Goal: Information Seeking & Learning: Learn about a topic

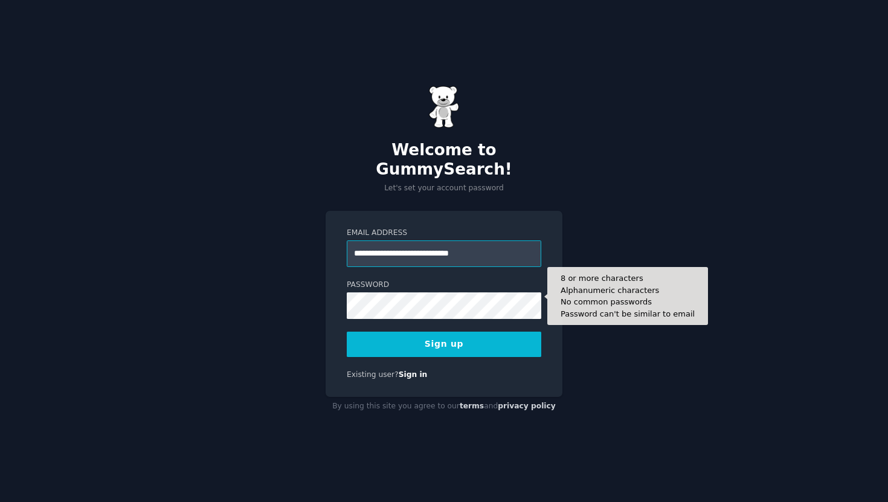
type input "**********"
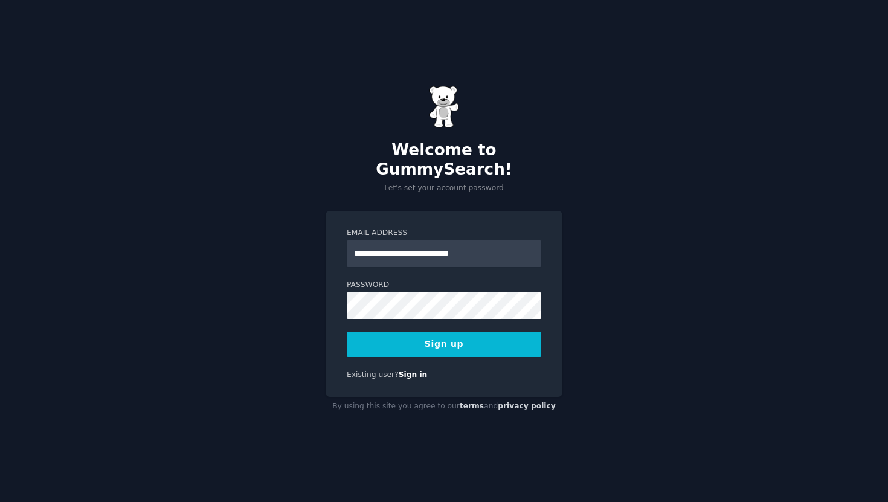
click at [451, 280] on label "Password" at bounding box center [444, 285] width 195 height 11
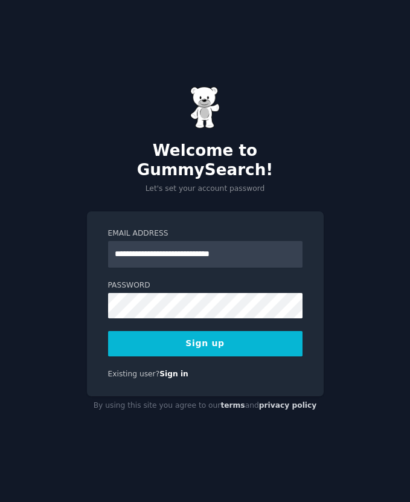
click at [208, 339] on button "Sign up" at bounding box center [205, 343] width 195 height 25
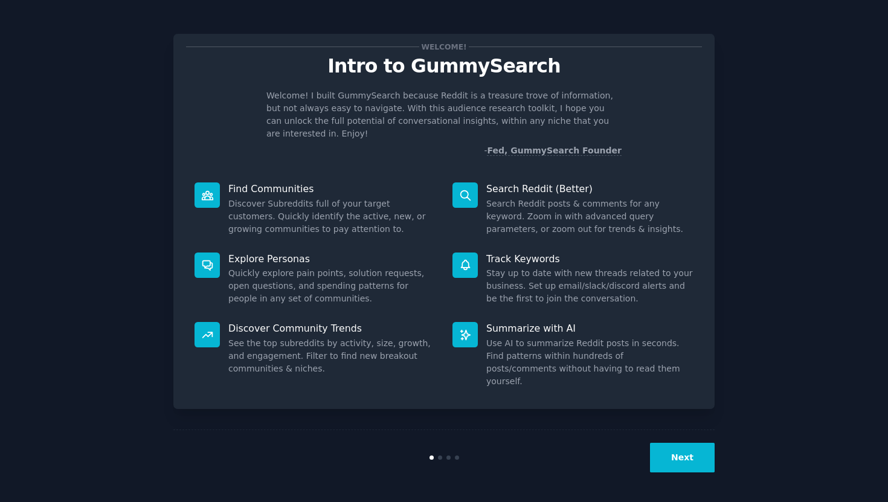
click at [410, 473] on div "Next" at bounding box center [443, 458] width 541 height 56
click at [410, 469] on button "Next" at bounding box center [682, 458] width 65 height 30
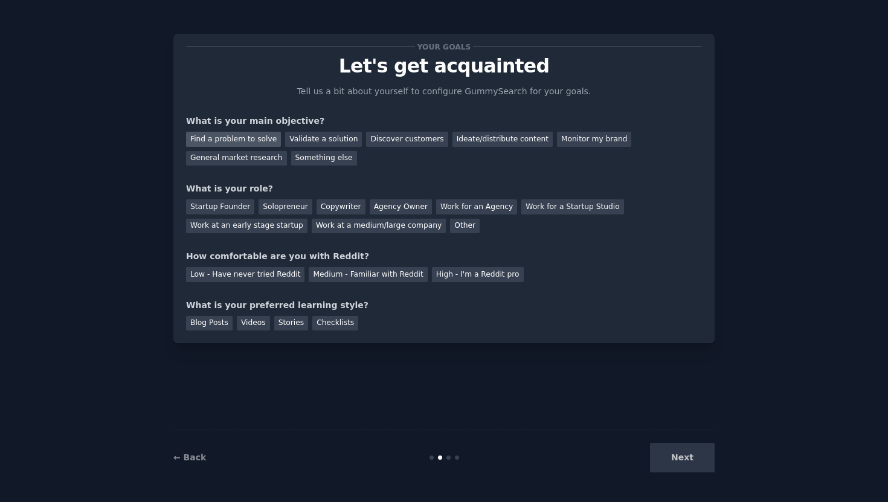
click at [249, 143] on div "Find a problem to solve" at bounding box center [233, 139] width 95 height 15
click at [344, 140] on div "Validate a solution" at bounding box center [323, 139] width 77 height 15
click at [227, 138] on div "Find a problem to solve" at bounding box center [233, 139] width 95 height 15
click at [207, 204] on div "Startup Founder" at bounding box center [220, 206] width 68 height 15
click at [271, 277] on div "Low - Have never tried Reddit" at bounding box center [245, 274] width 118 height 15
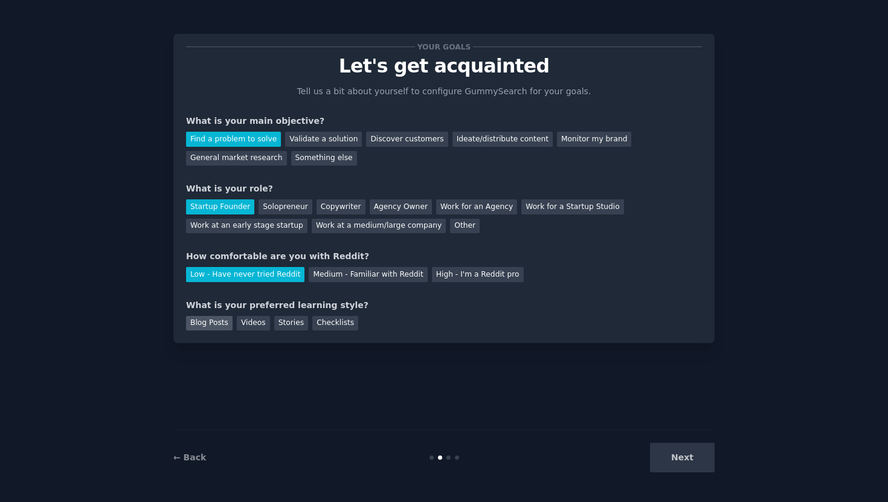
click at [219, 326] on div "Blog Posts" at bounding box center [209, 323] width 47 height 15
click at [256, 332] on div "Your goals Let's get acquainted Tell us a bit about yourself to configure Gummy…" at bounding box center [443, 188] width 541 height 309
click at [264, 326] on div "Videos" at bounding box center [253, 323] width 33 height 15
click at [283, 325] on div "Stories" at bounding box center [291, 323] width 34 height 15
click at [321, 323] on div "Checklists" at bounding box center [335, 323] width 46 height 15
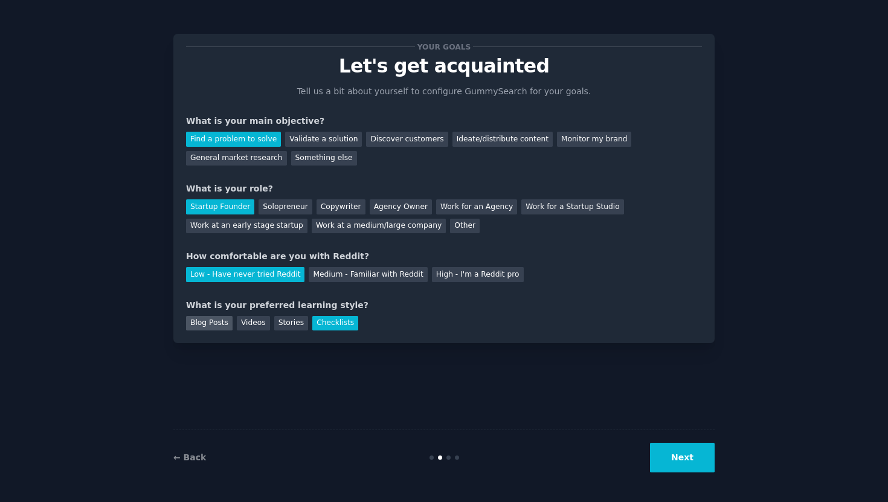
click at [219, 327] on div "Blog Posts" at bounding box center [209, 323] width 47 height 15
click at [410, 465] on button "Next" at bounding box center [682, 458] width 65 height 30
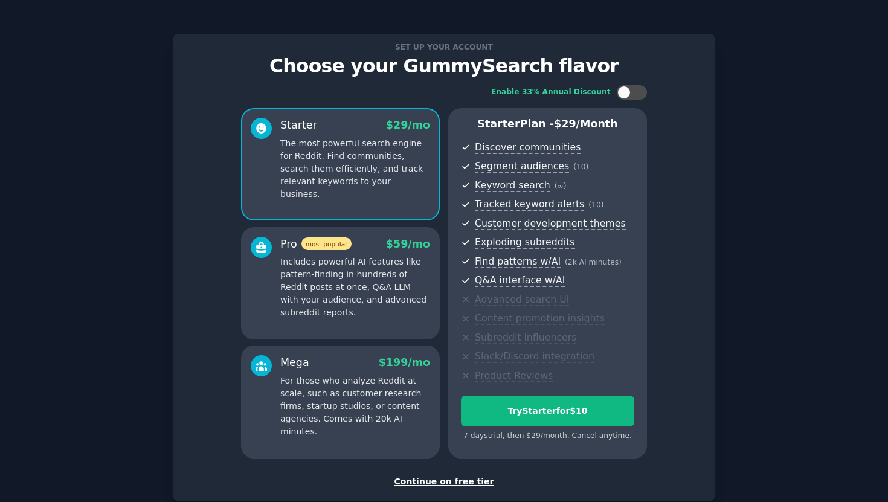
click at [410, 483] on div "Continue on free tier" at bounding box center [444, 481] width 516 height 13
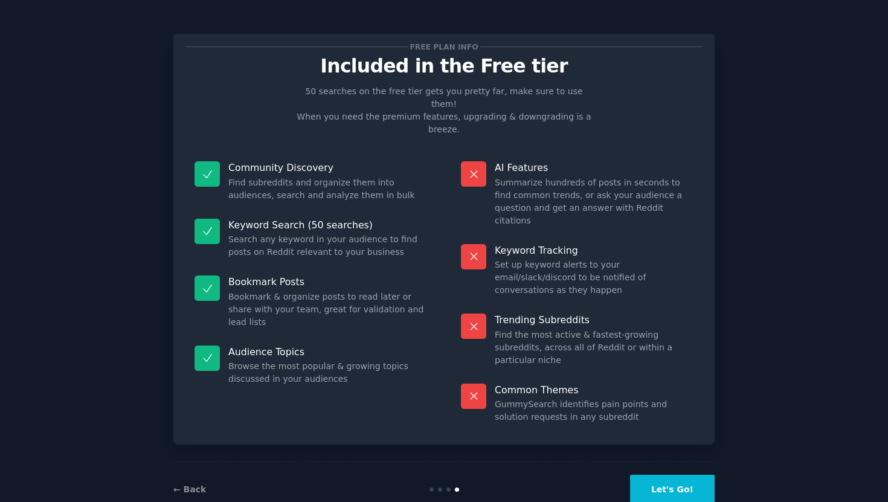
click at [410, 475] on button "Let's Go!" at bounding box center [672, 490] width 85 height 30
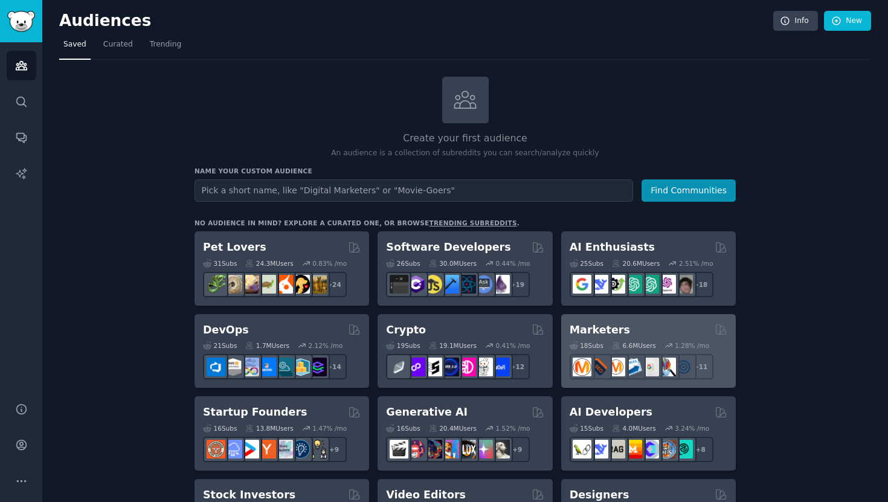
click at [410, 324] on div "Marketers" at bounding box center [649, 330] width 158 height 15
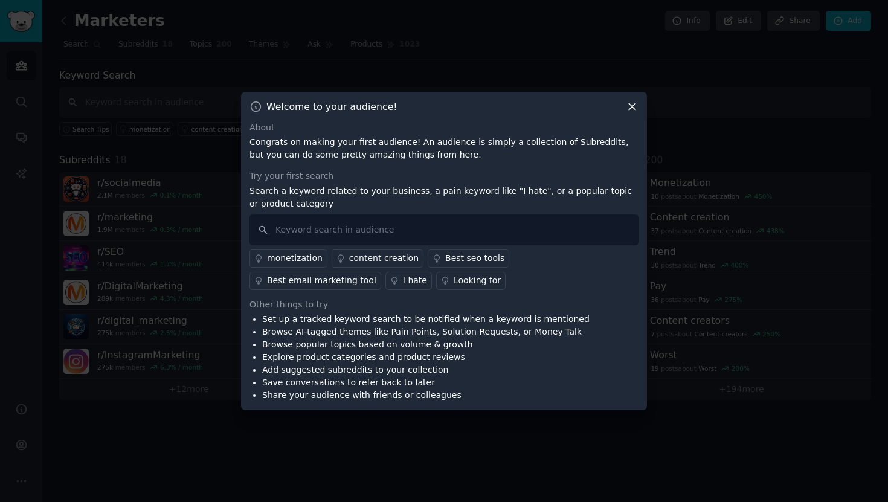
click at [410, 111] on icon at bounding box center [632, 106] width 13 height 13
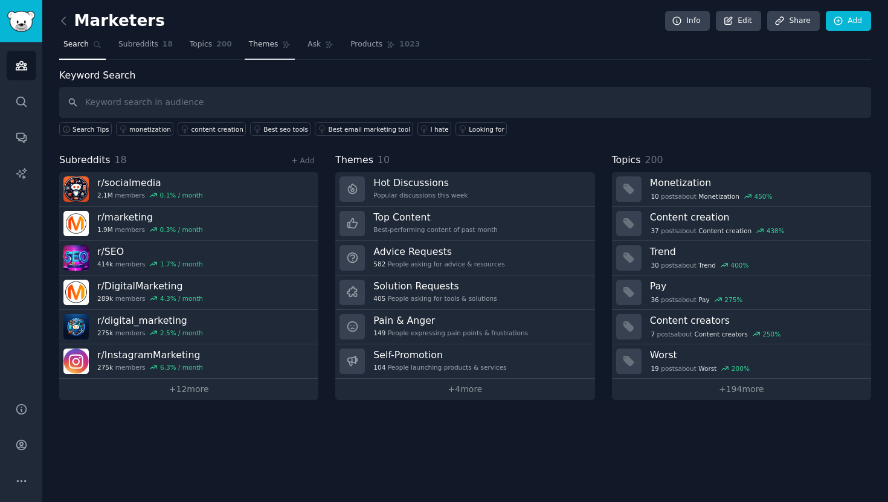
click at [276, 39] on link "Themes" at bounding box center [270, 47] width 51 height 25
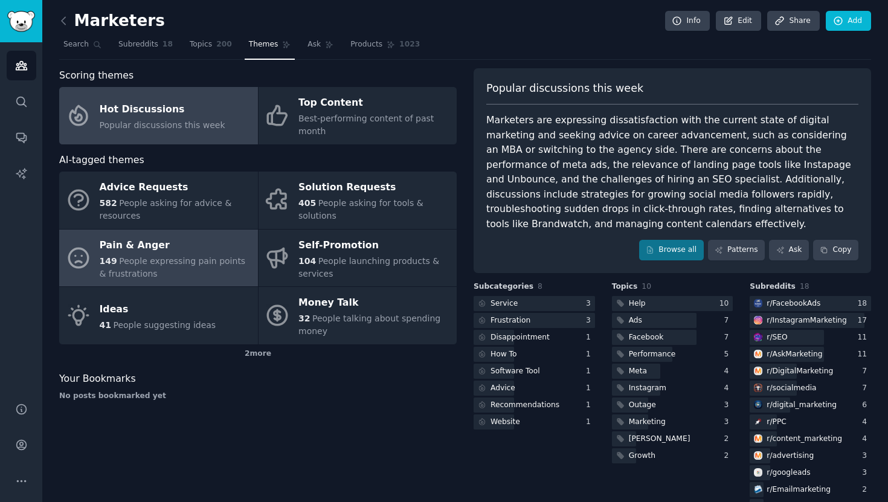
click at [177, 258] on span "People expressing pain points & frustrations" at bounding box center [173, 267] width 146 height 22
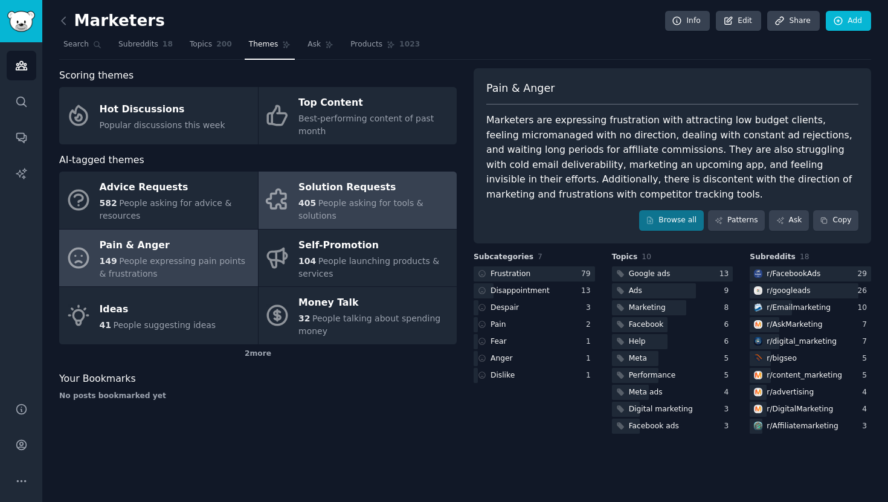
click at [341, 194] on div "Solution Requests" at bounding box center [374, 187] width 152 height 19
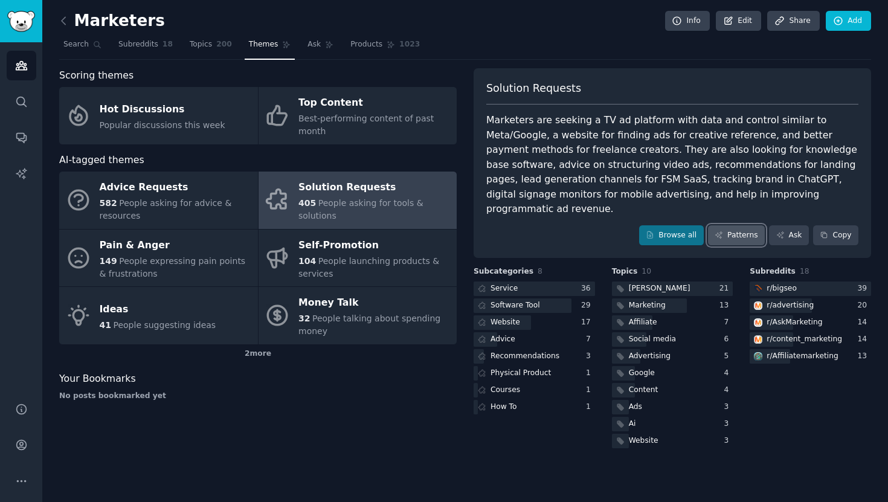
click at [410, 225] on link "Patterns" at bounding box center [736, 235] width 57 height 21
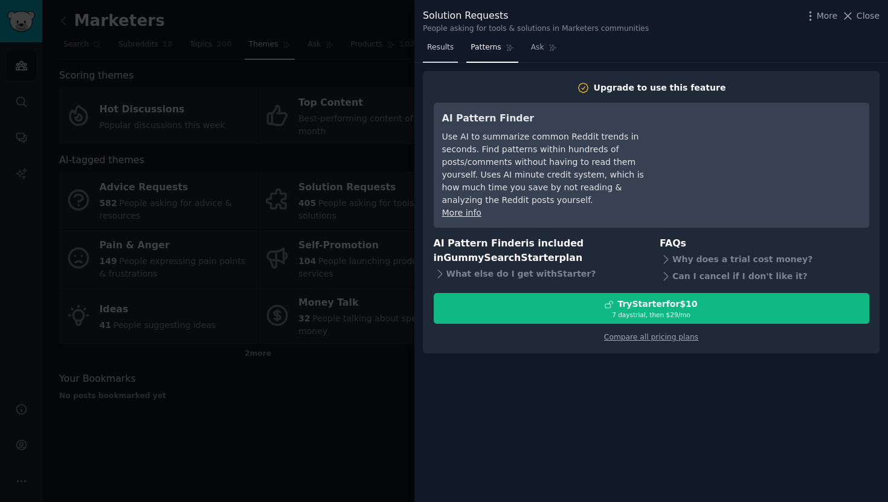
click at [410, 51] on span "Results" at bounding box center [440, 47] width 27 height 11
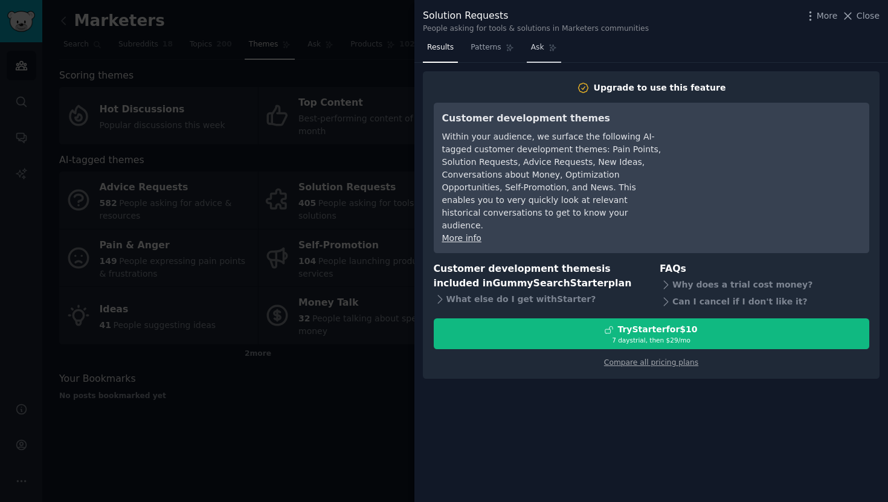
click at [410, 54] on link "Ask" at bounding box center [544, 50] width 34 height 25
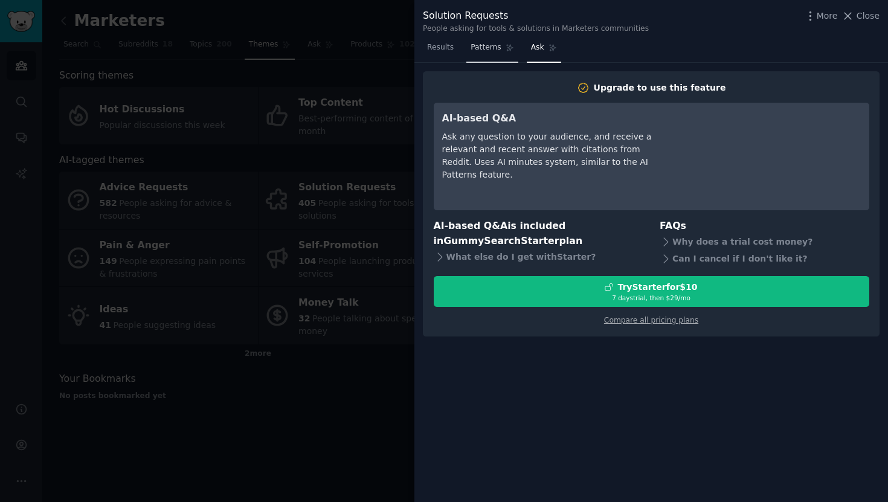
click at [410, 52] on link "Patterns" at bounding box center [491, 50] width 51 height 25
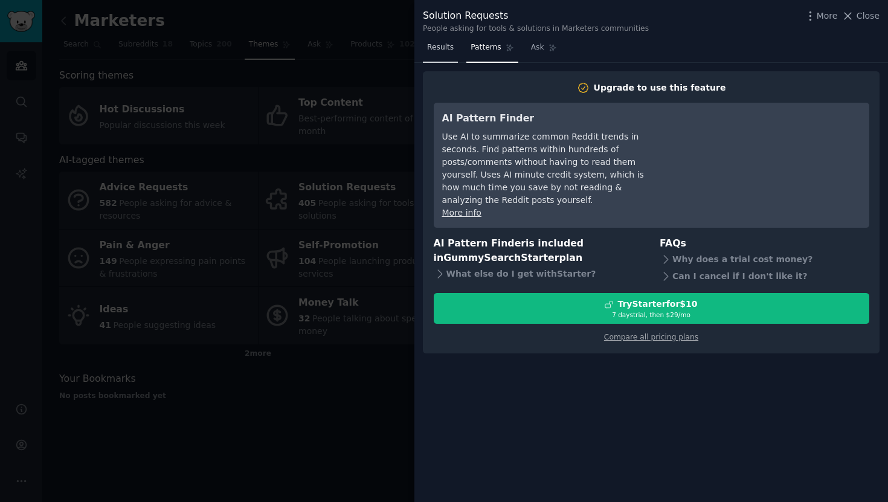
click at [410, 52] on link "Results" at bounding box center [440, 50] width 35 height 25
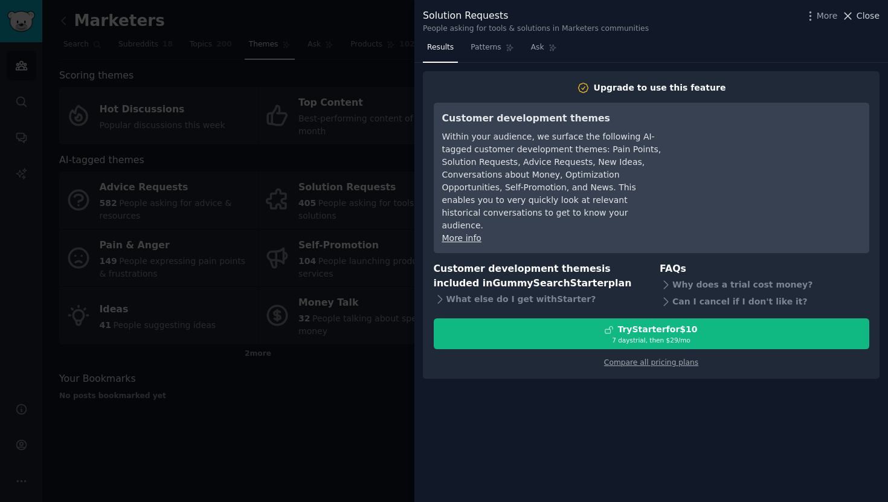
click at [410, 20] on span "Close" at bounding box center [868, 16] width 23 height 13
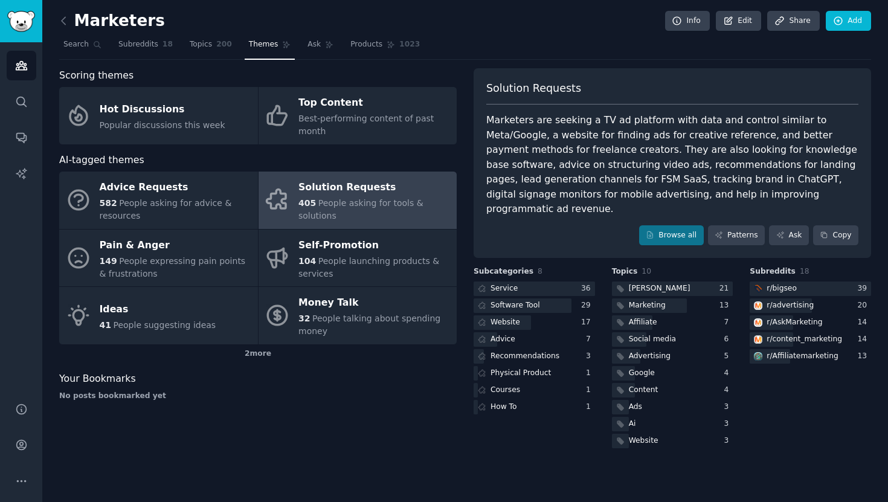
click at [410, 147] on div "Marketers are seeking a TV ad platform with data and control similar to Meta/Go…" at bounding box center [672, 165] width 372 height 104
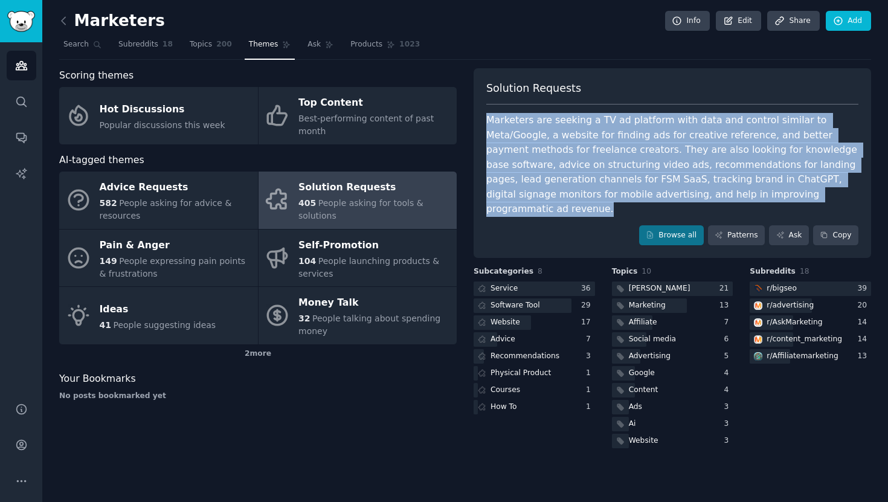
click at [410, 147] on div "Marketers are seeking a TV ad platform with data and control similar to Meta/Go…" at bounding box center [672, 165] width 372 height 104
copy div "Marketers are seeking a TV ad platform with data and control similar to Meta/Go…"
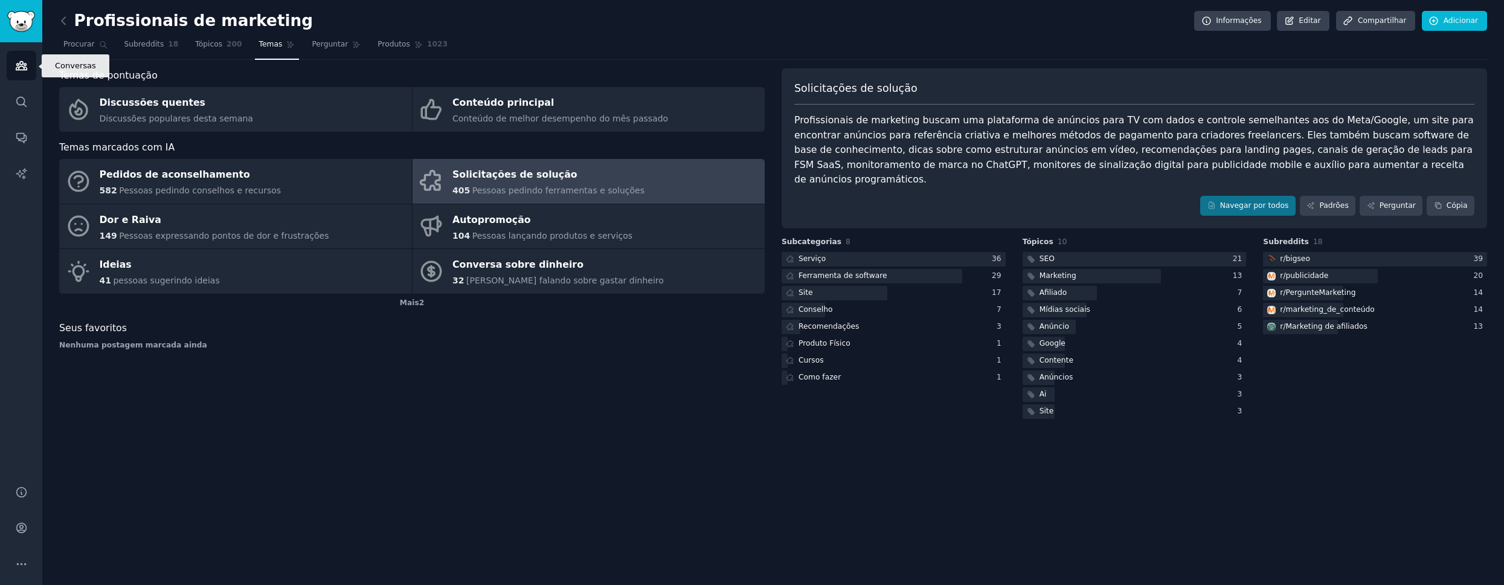
click at [21, 68] on icon "Barra lateral" at bounding box center [21, 65] width 13 height 13
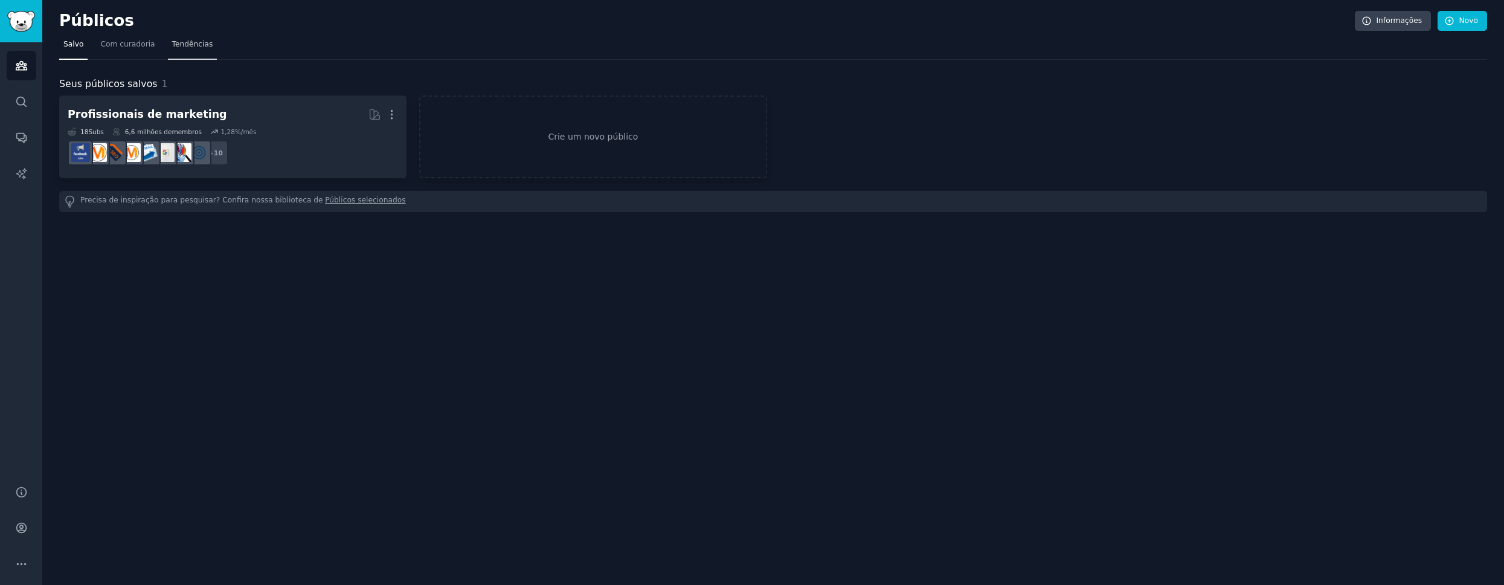
click at [196, 55] on link "Tendências" at bounding box center [193, 47] width 50 height 25
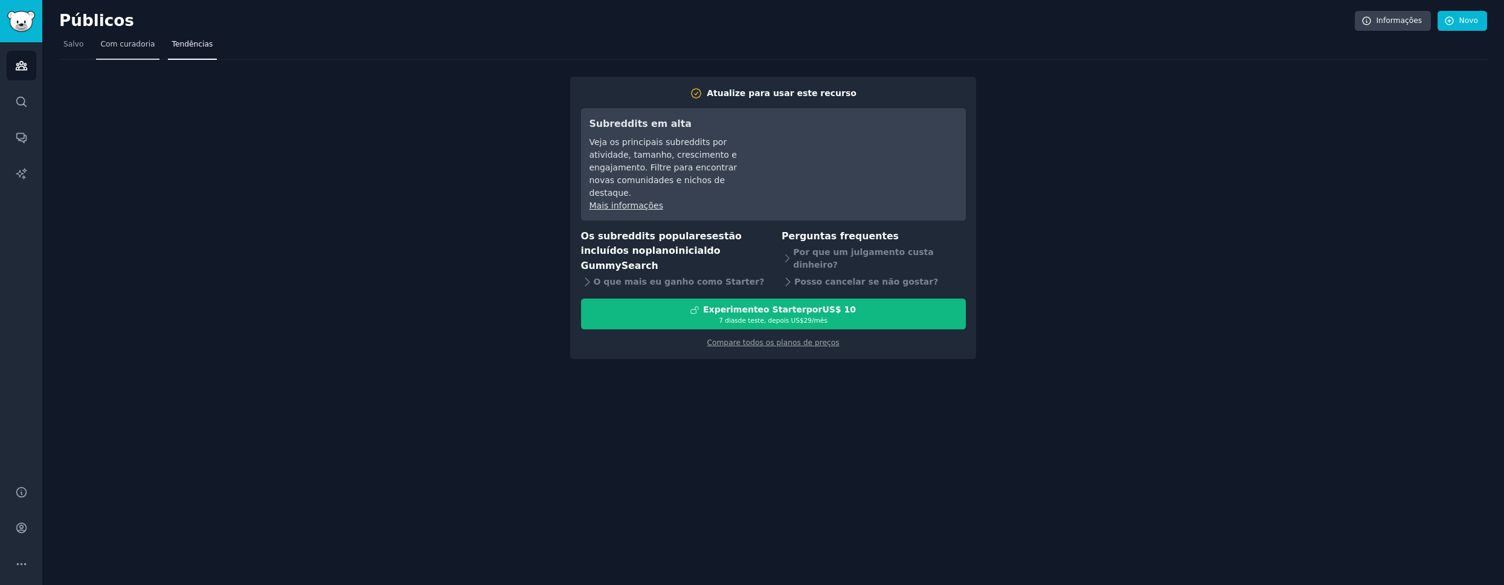
click at [142, 47] on font "Com curadoria" at bounding box center [127, 44] width 54 height 8
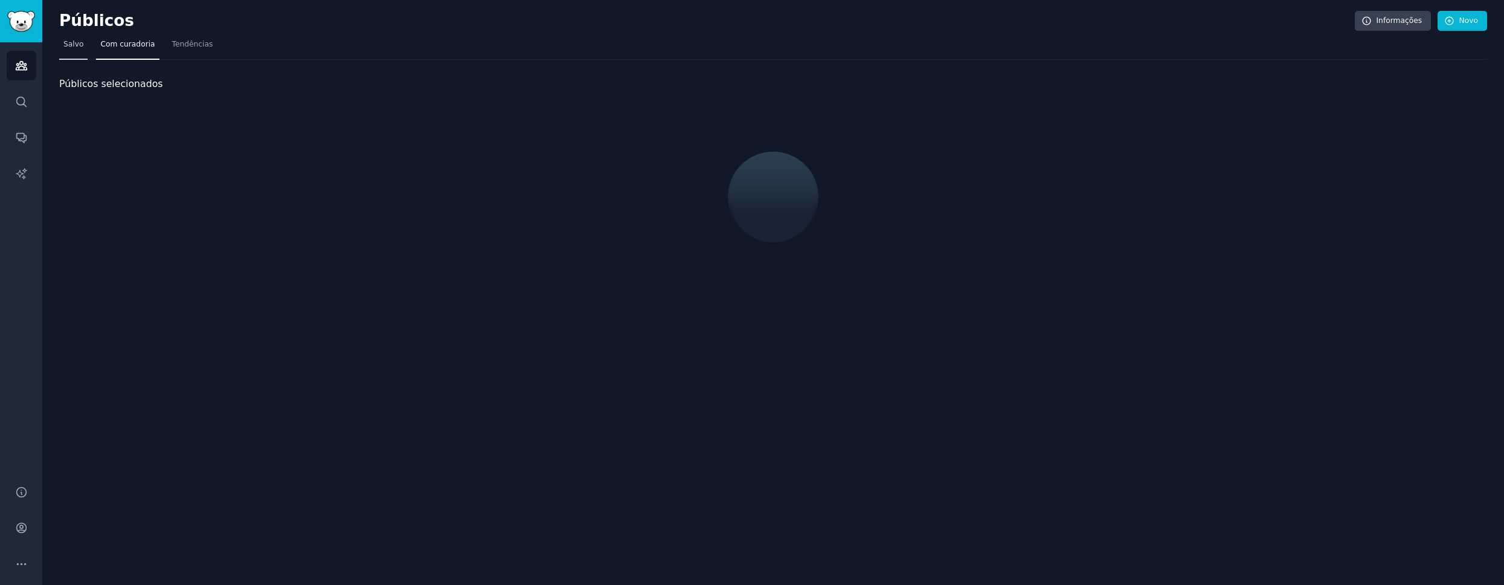
click at [72, 48] on font "Salvo" at bounding box center [73, 44] width 20 height 8
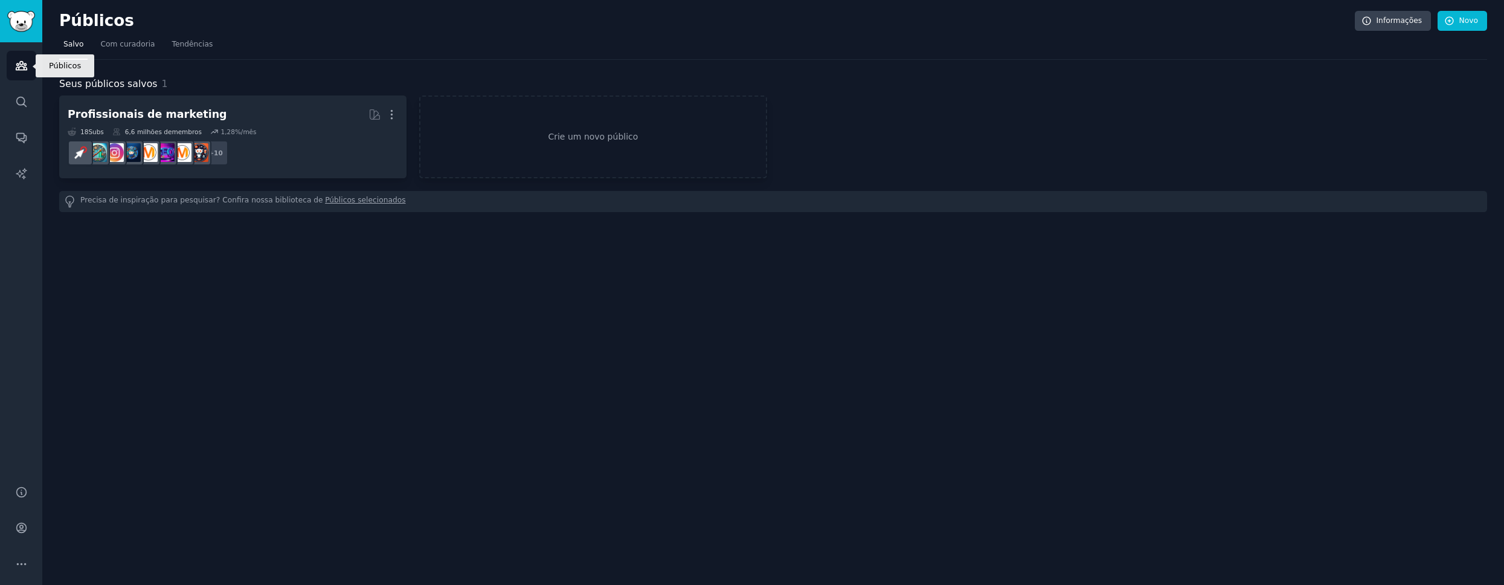
click at [28, 63] on link "Públicos" at bounding box center [22, 66] width 30 height 30
click at [27, 74] on link "Públicos" at bounding box center [22, 66] width 30 height 30
click at [19, 31] on img "Barra lateral" at bounding box center [21, 21] width 28 height 21
click at [33, 26] on img "Barra lateral" at bounding box center [21, 21] width 28 height 21
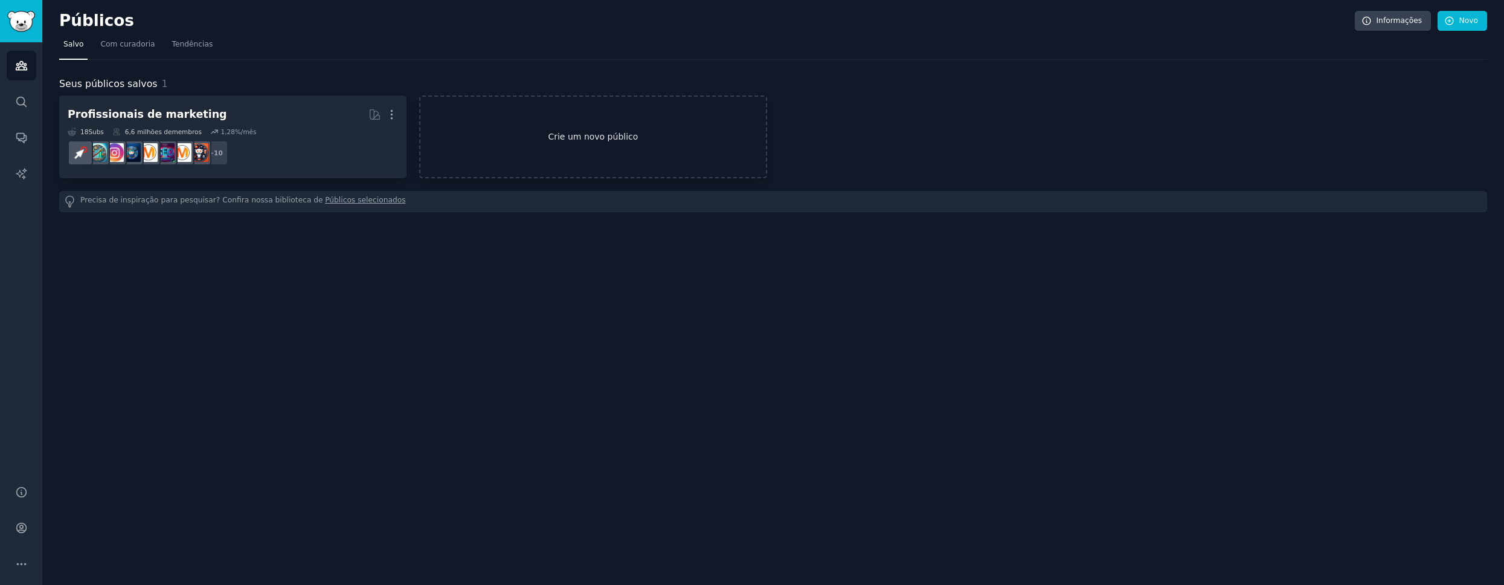
click at [410, 134] on font "Crie um novo público" at bounding box center [592, 136] width 345 height 13
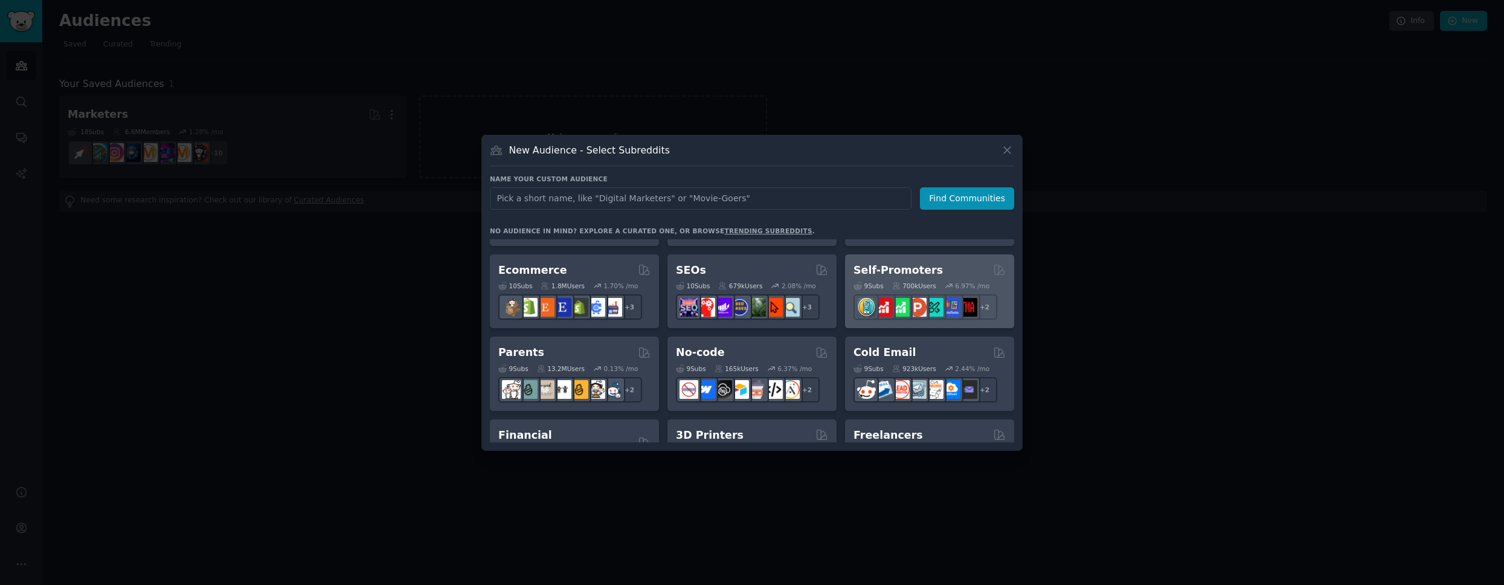
scroll to position [487, 0]
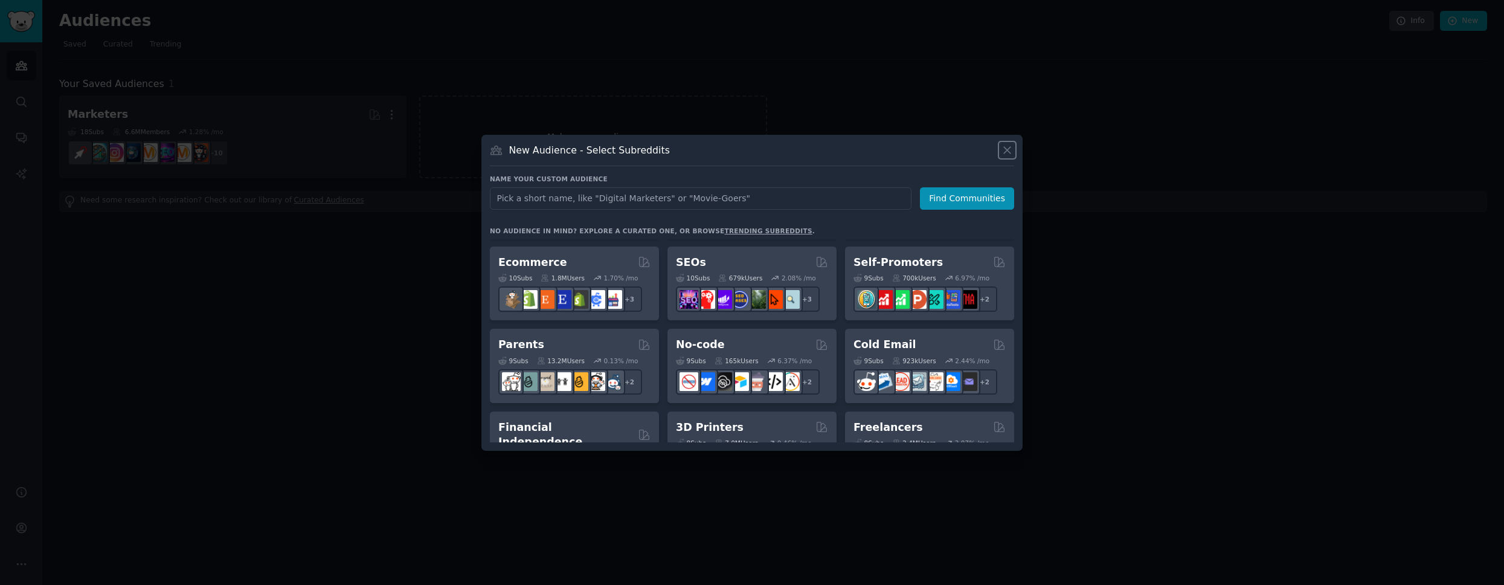
click at [410, 153] on icon at bounding box center [1007, 150] width 13 height 13
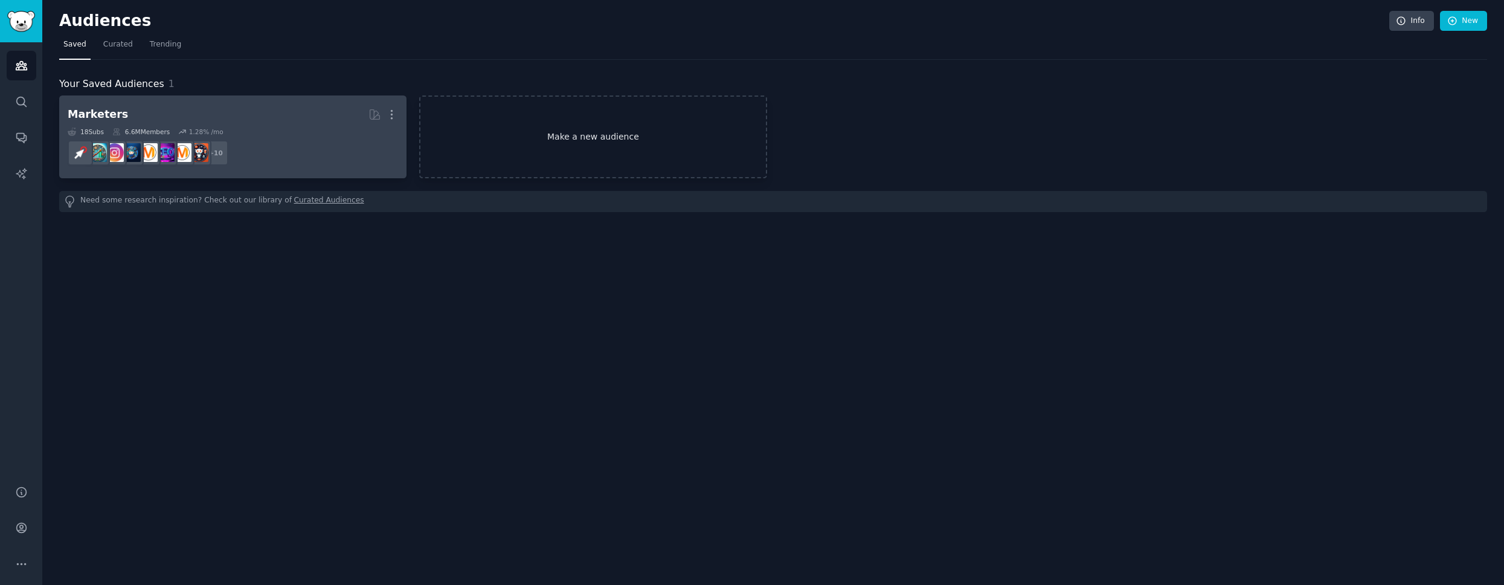
click at [199, 106] on h2 "Marketers More" at bounding box center [233, 114] width 330 height 21
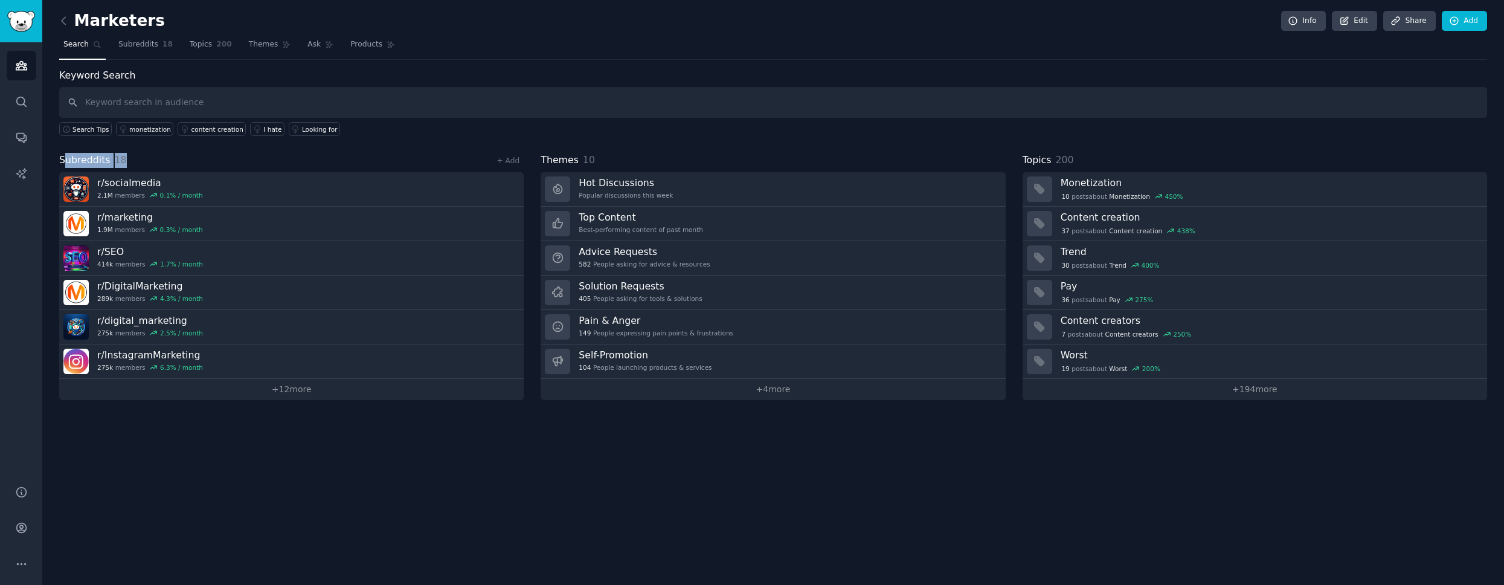
drag, startPoint x: 125, startPoint y: 159, endPoint x: 63, endPoint y: 162, distance: 62.3
click at [63, 162] on div "Subreddits 18 + Add" at bounding box center [291, 160] width 465 height 15
click at [177, 155] on div "Subreddits 18 + Add" at bounding box center [291, 160] width 465 height 15
click at [269, 48] on span "Themes" at bounding box center [264, 44] width 30 height 11
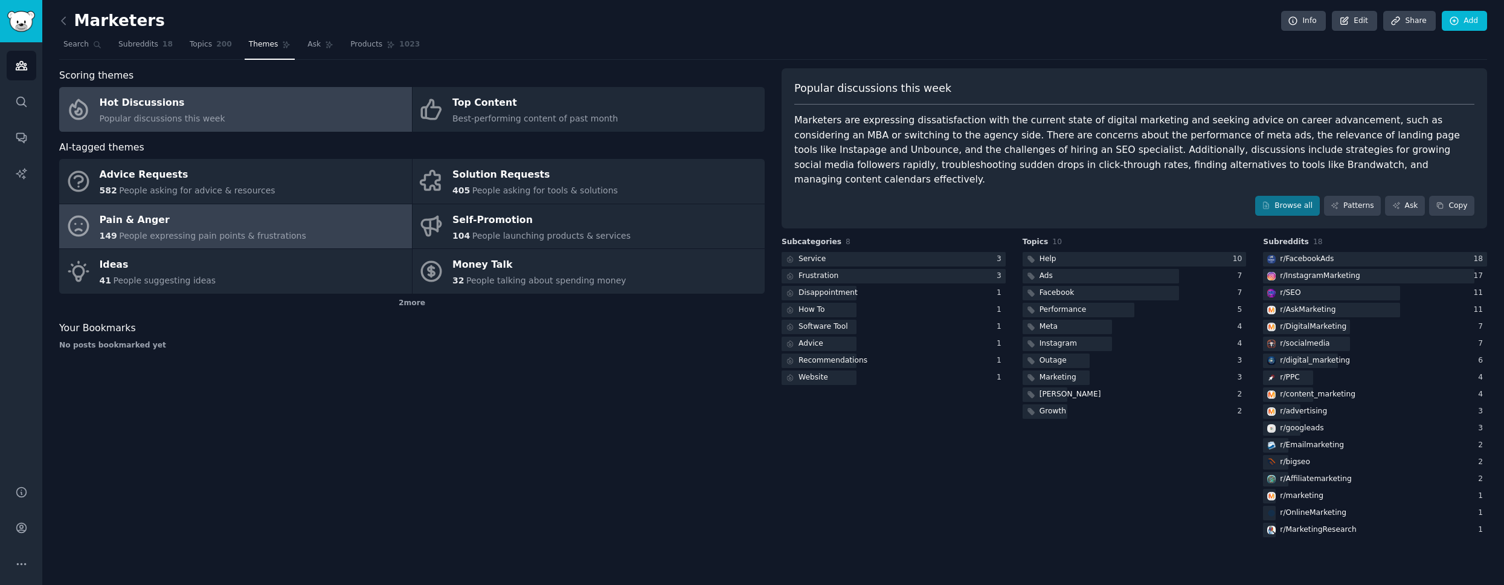
click at [171, 237] on span "People expressing pain points & frustrations" at bounding box center [212, 236] width 187 height 10
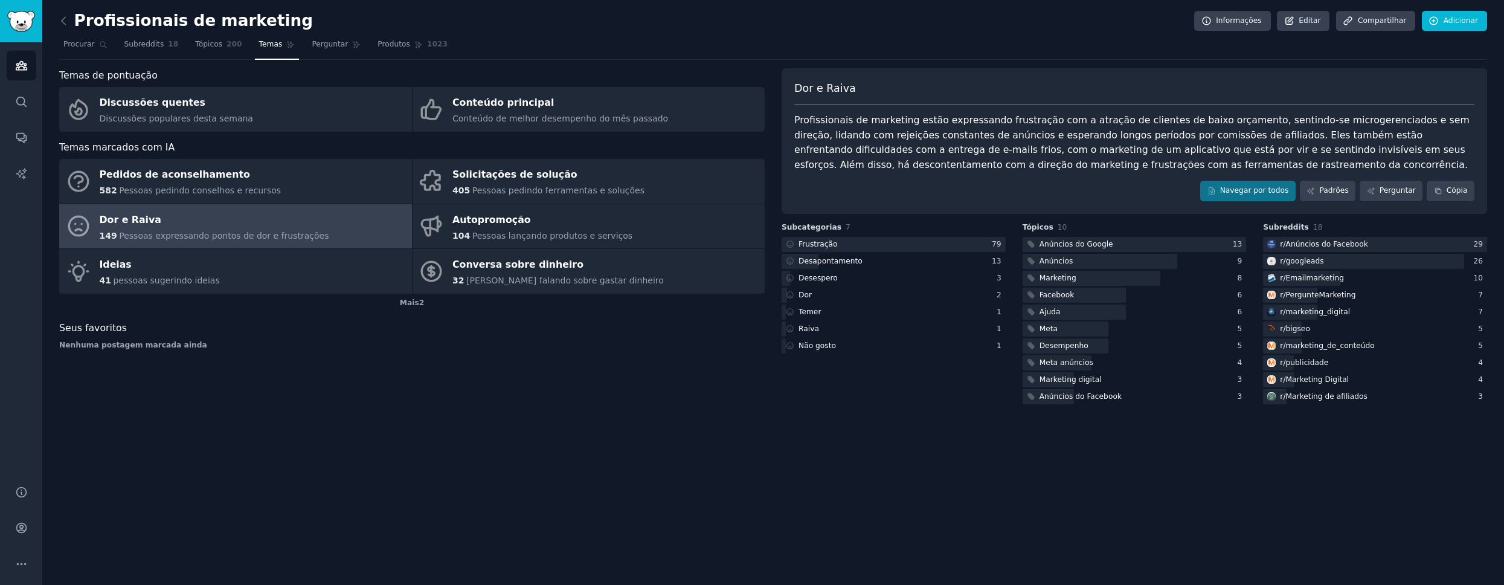
click at [410, 115] on font "Profissionais de marketing estão expressando frustração com a atração de client…" at bounding box center [1133, 142] width 678 height 56
click at [410, 125] on font "Profissionais de marketing estão expressando frustração com a atração de client…" at bounding box center [1133, 142] width 678 height 56
click at [410, 169] on font "Profissionais de marketing estão expressando frustração com a atração de client…" at bounding box center [1133, 142] width 678 height 56
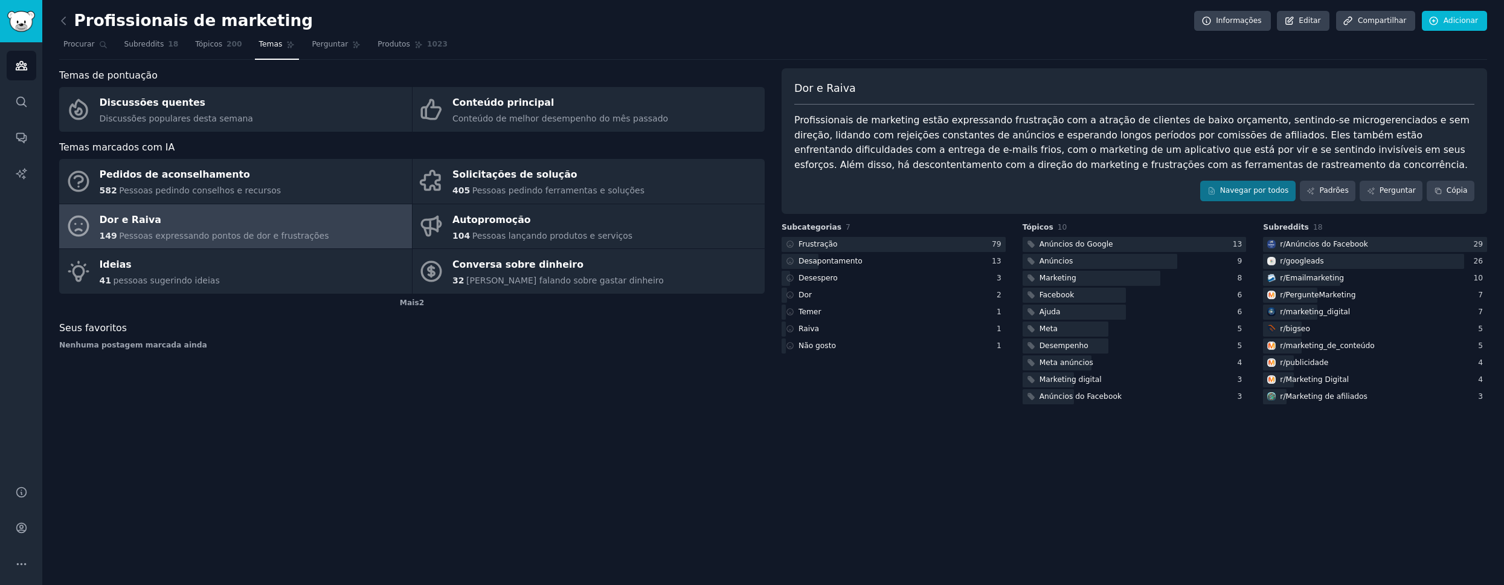
click at [410, 191] on div "Navegar por todos Padrões Perguntar Cópia" at bounding box center [1134, 191] width 680 height 21
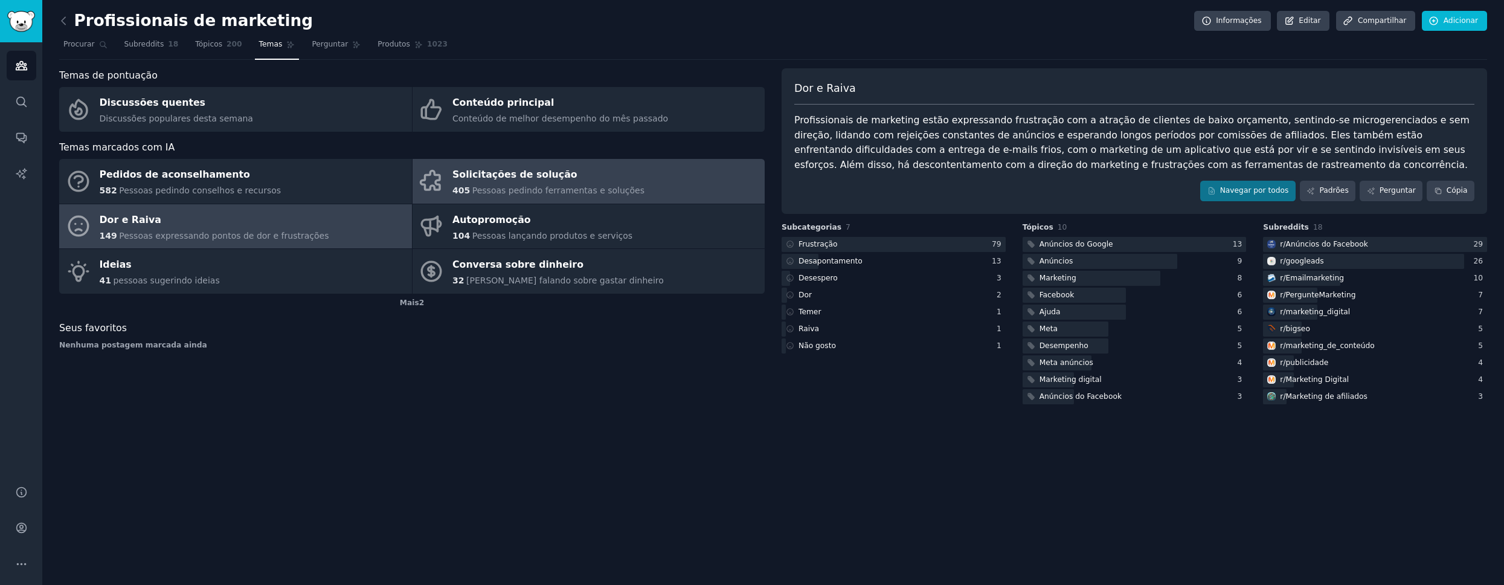
click at [410, 185] on font "Pessoas pedindo ferramentas e soluções" at bounding box center [558, 190] width 172 height 10
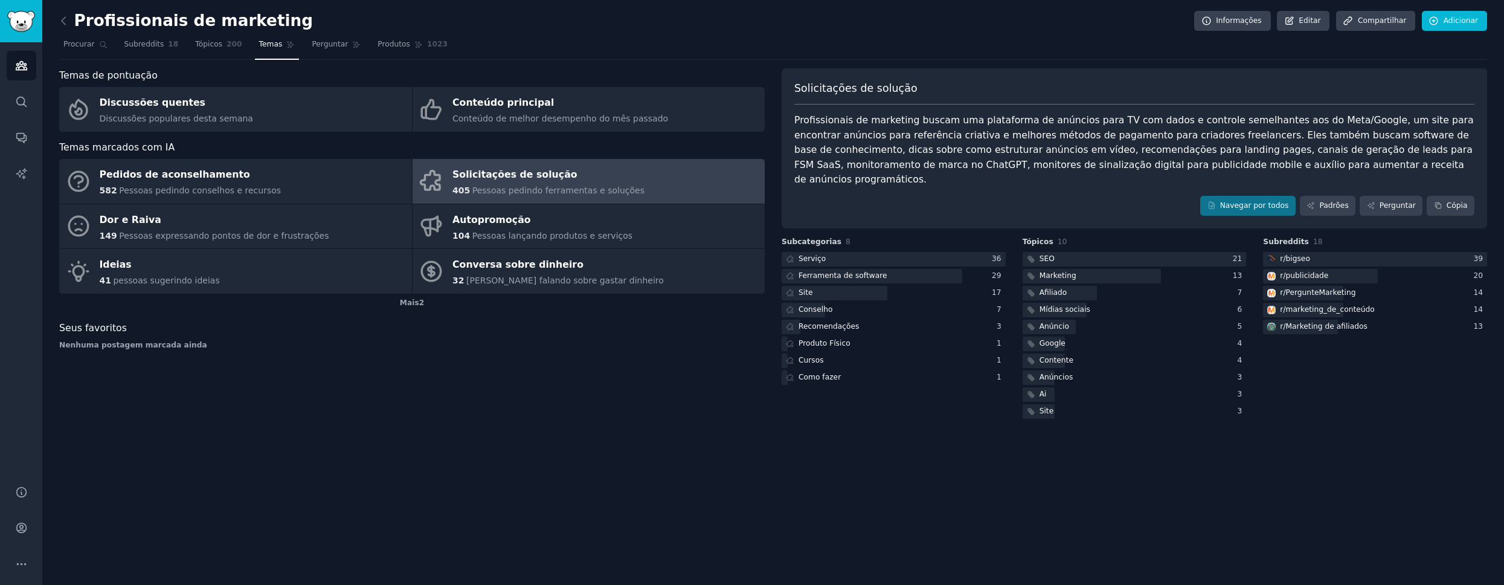
click at [410, 121] on font "Profissionais de marketing buscam uma plataforma de anúncios para TV com dados …" at bounding box center [1135, 149] width 683 height 71
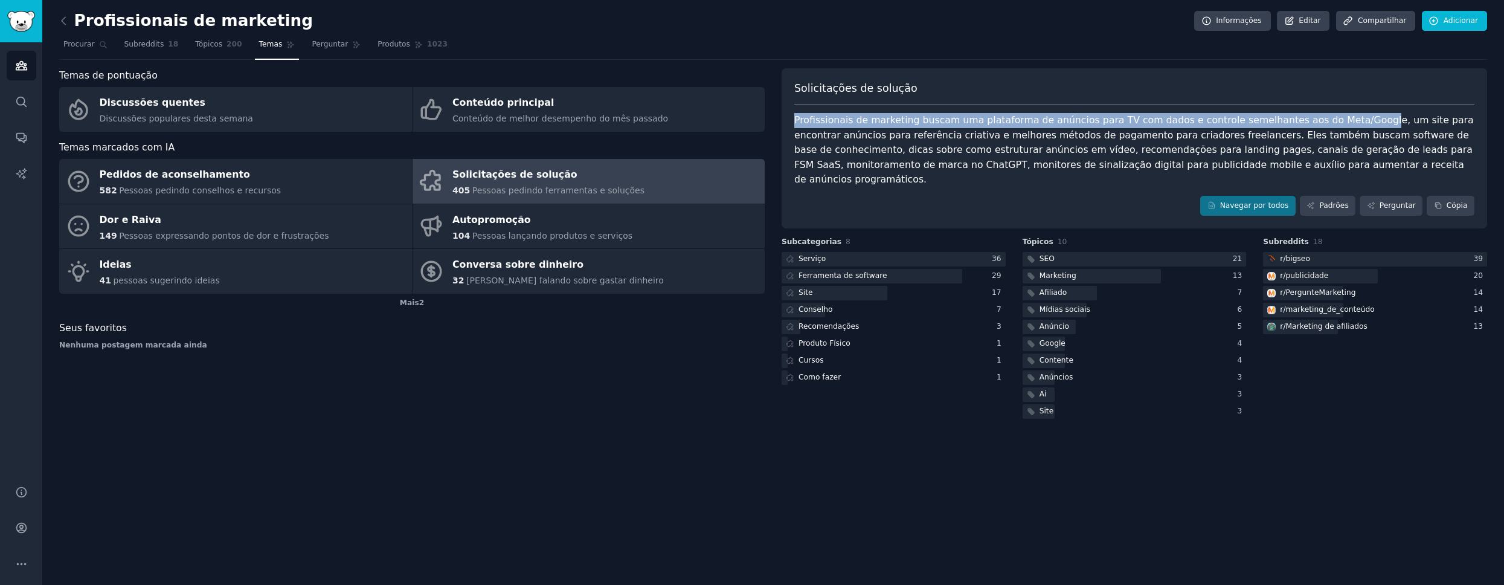
drag, startPoint x: 1345, startPoint y: 120, endPoint x: 793, endPoint y: 115, distance: 552.2
click at [410, 115] on div "Solicitações de solução Profissionais de marketing buscam uma plataforma de anú…" at bounding box center [1135, 148] width 706 height 161
click at [410, 120] on font "Profissionais de marketing buscam uma plataforma de anúncios para TV com dados …" at bounding box center [1135, 149] width 683 height 71
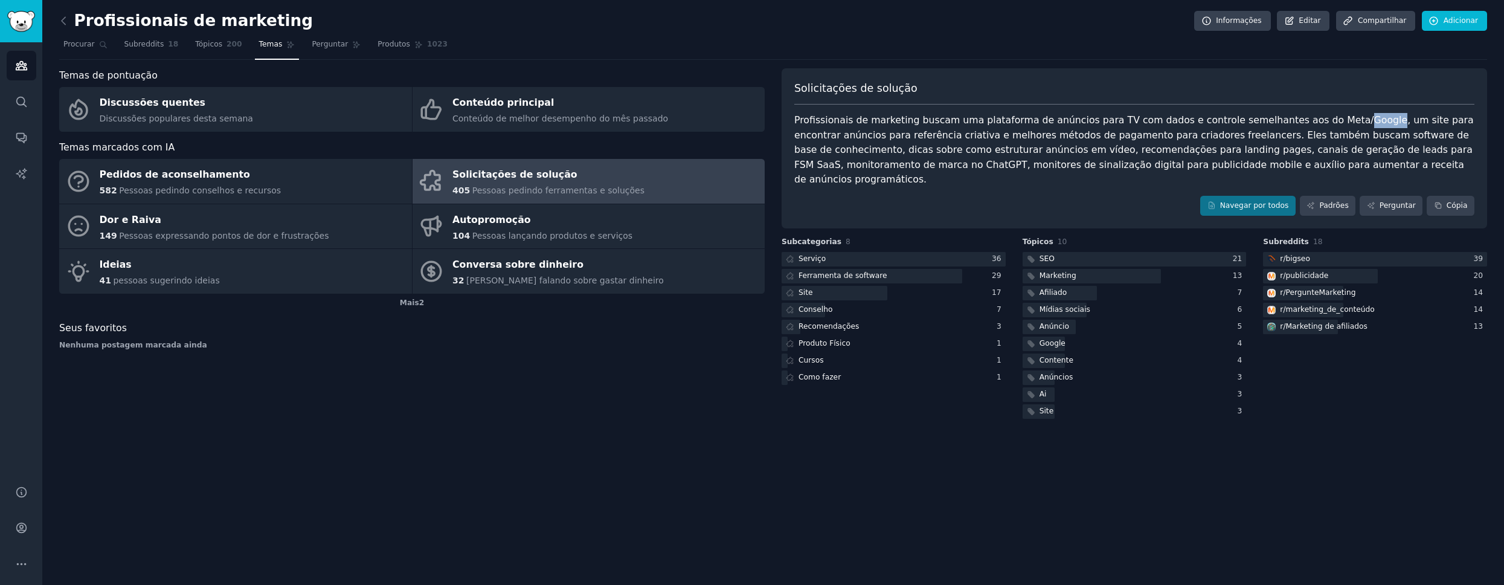
click at [410, 120] on font "Profissionais de marketing buscam uma plataforma de anúncios para TV com dados …" at bounding box center [1135, 149] width 683 height 71
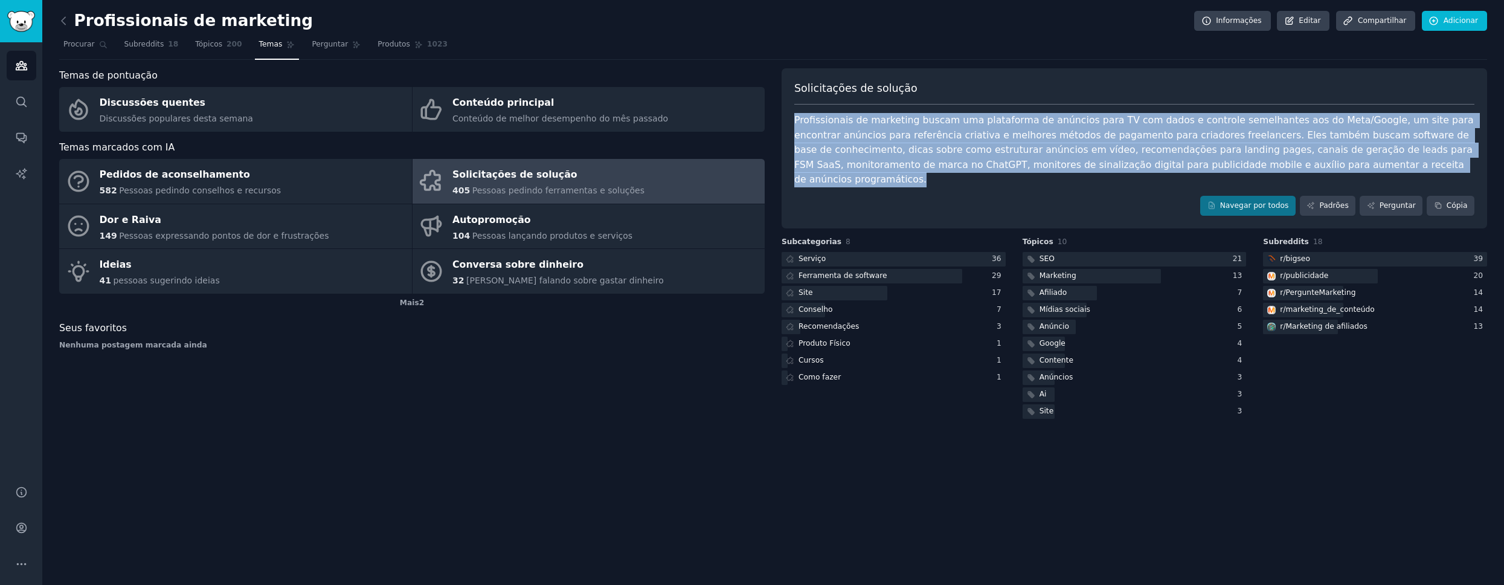
click at [410, 120] on font "Profissionais de marketing buscam uma plataforma de anúncios para TV com dados …" at bounding box center [1135, 149] width 683 height 71
click at [410, 131] on font "Profissionais de marketing buscam uma plataforma de anúncios para TV com dados …" at bounding box center [1135, 149] width 683 height 71
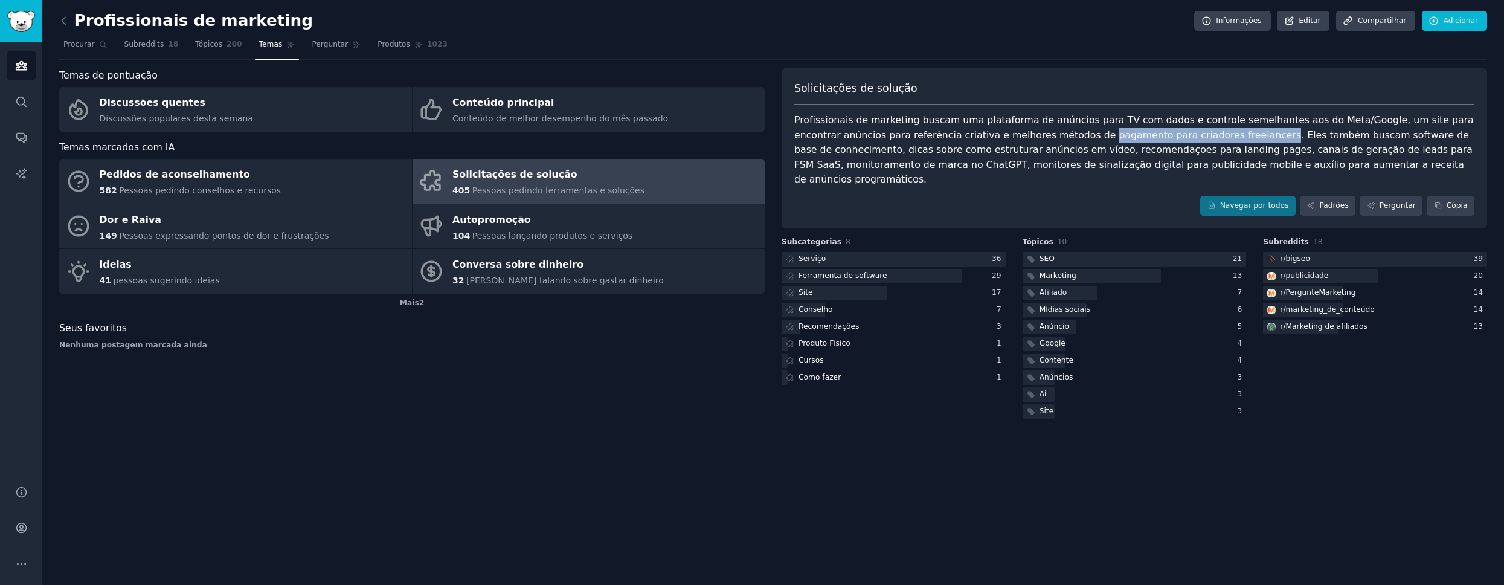
drag, startPoint x: 1206, startPoint y: 136, endPoint x: 1052, endPoint y: 137, distance: 154.0
click at [410, 134] on font "Profissionais de marketing buscam uma plataforma de anúncios para TV com dados …" at bounding box center [1135, 149] width 683 height 71
click at [410, 138] on font "Profissionais de marketing buscam uma plataforma de anúncios para TV com dados …" at bounding box center [1135, 149] width 683 height 71
click at [410, 153] on font "Profissionais de marketing buscam uma plataforma de anúncios para TV com dados …" at bounding box center [1135, 149] width 683 height 71
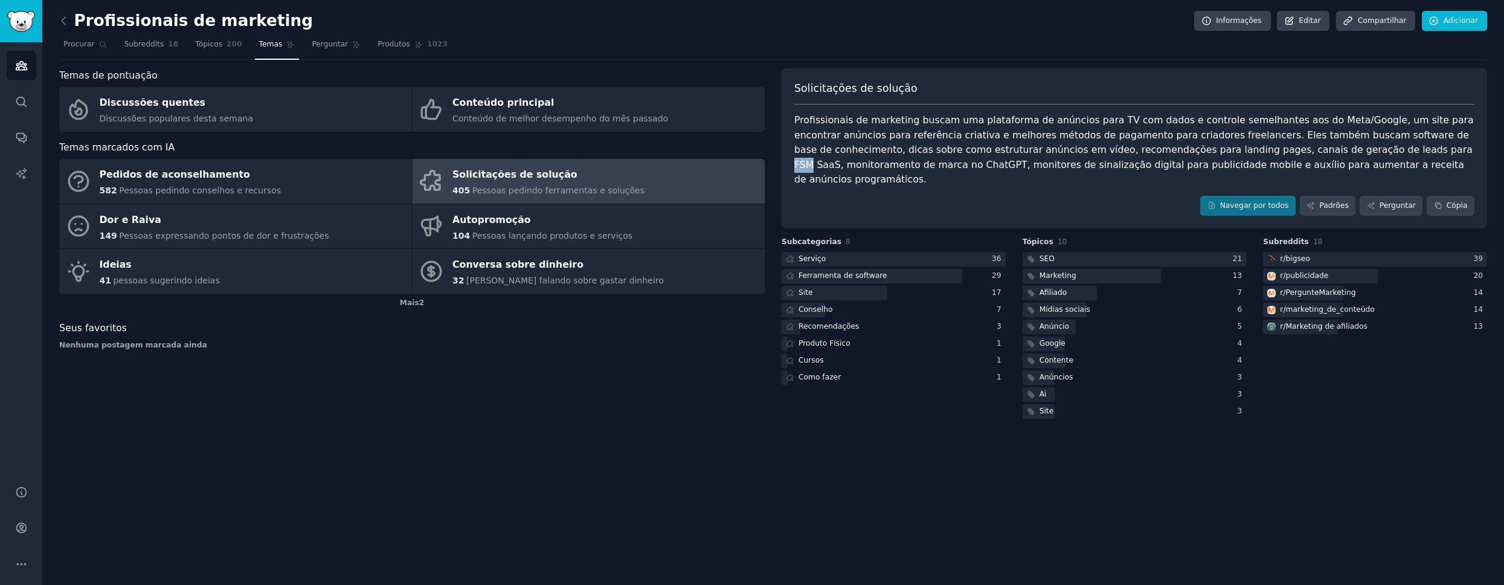
click at [410, 153] on font "Profissionais de marketing buscam uma plataforma de anúncios para TV com dados …" at bounding box center [1135, 149] width 683 height 71
click at [410, 168] on font "Profissionais de marketing buscam uma plataforma de anúncios para TV com dados …" at bounding box center [1135, 149] width 683 height 71
click at [410, 166] on div "Profissionais de marketing buscam uma plataforma de anúncios para TV com dados …" at bounding box center [1134, 150] width 680 height 74
click at [410, 306] on font "Mais" at bounding box center [409, 302] width 19 height 8
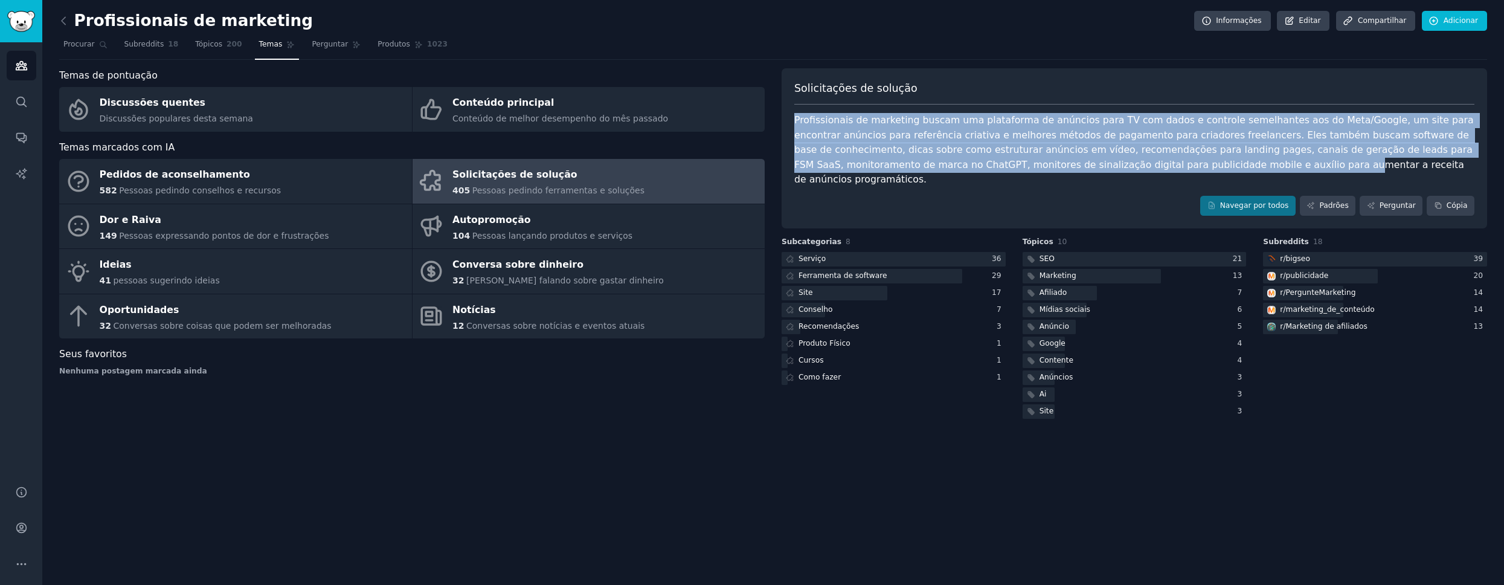
drag, startPoint x: 940, startPoint y: 112, endPoint x: 1166, endPoint y: 165, distance: 232.1
click at [410, 165] on div "Solicitações de solução Profissionais de marketing buscam uma plataforma de anú…" at bounding box center [1135, 148] width 706 height 161
click at [410, 269] on div at bounding box center [872, 276] width 181 height 15
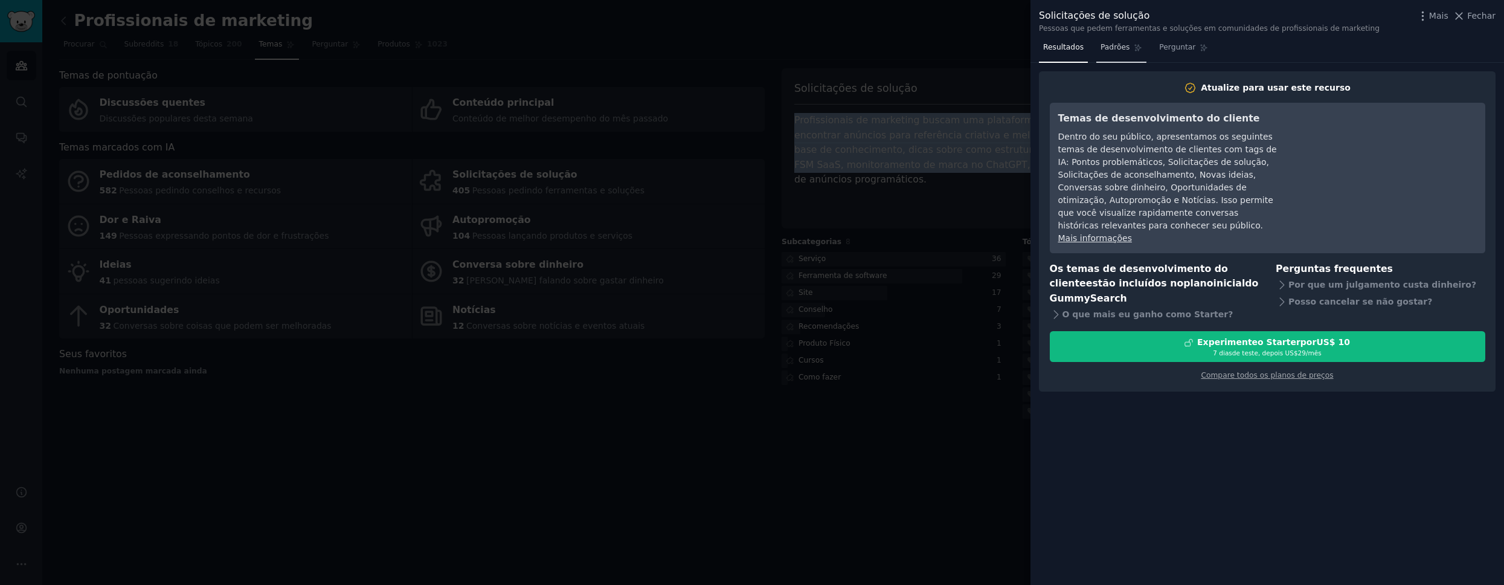
click at [410, 55] on link "Padrões" at bounding box center [1121, 50] width 50 height 25
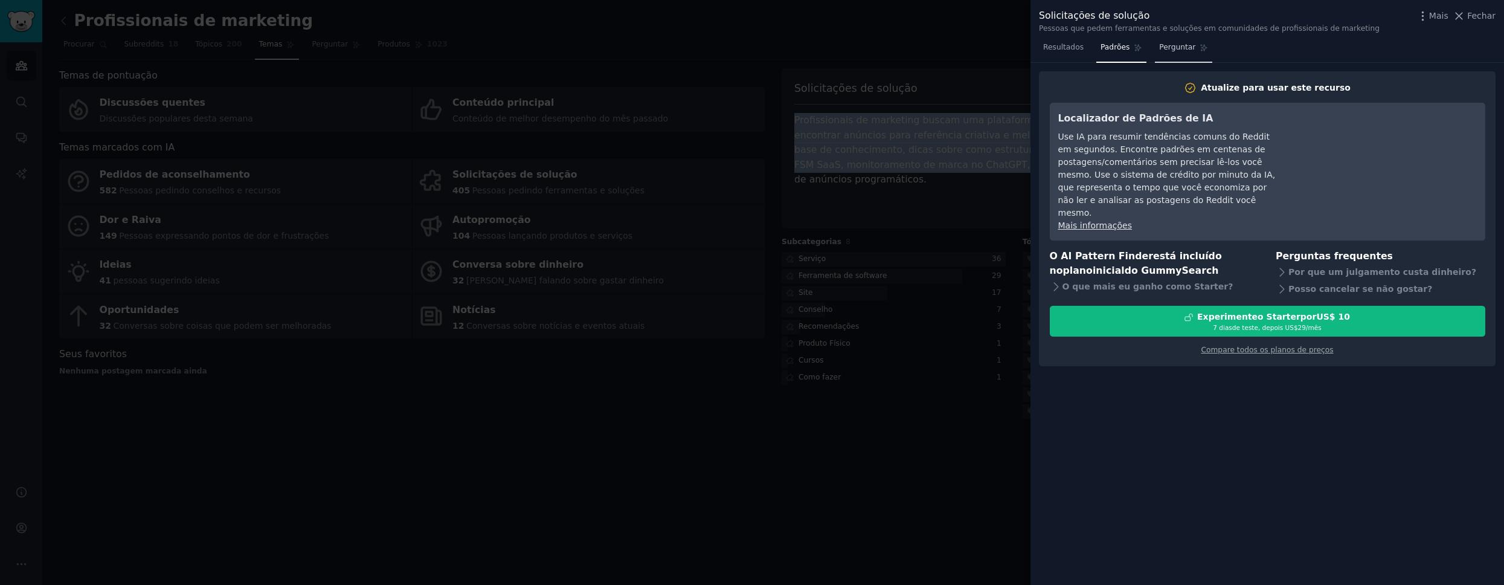
click at [410, 51] on font "Perguntar" at bounding box center [1177, 47] width 36 height 8
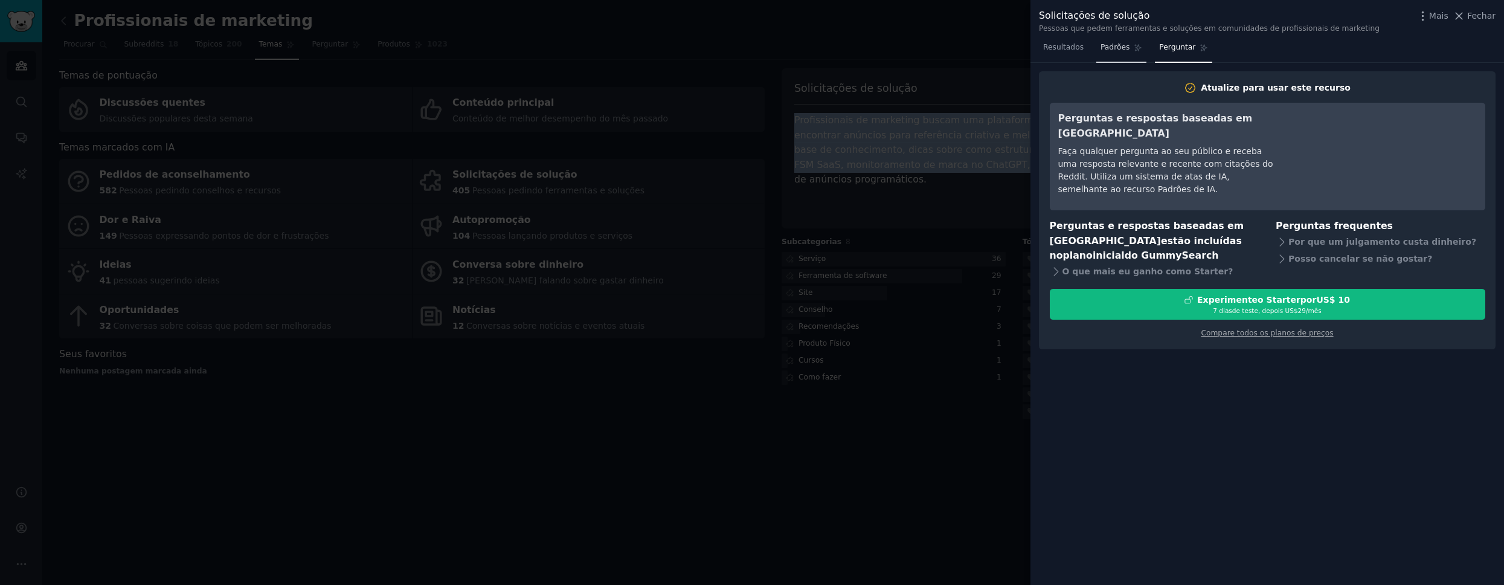
click at [410, 49] on font "Padrões" at bounding box center [1115, 47] width 29 height 8
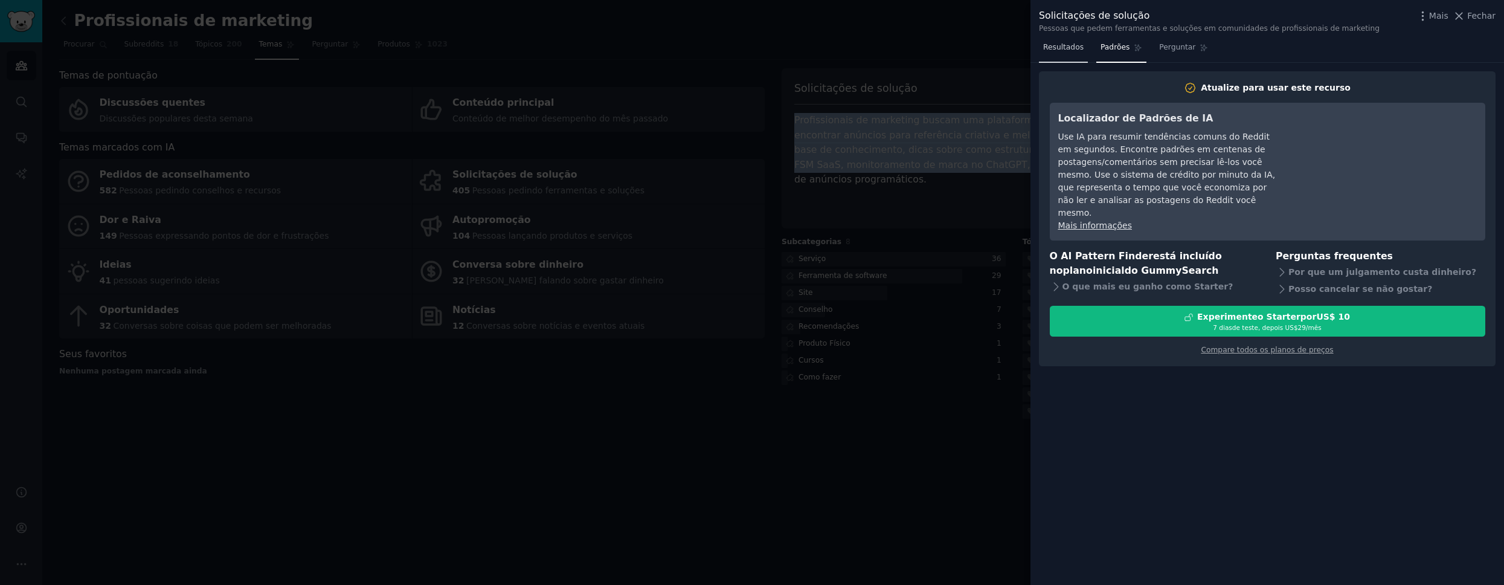
click at [410, 51] on font "Resultados" at bounding box center [1063, 47] width 40 height 8
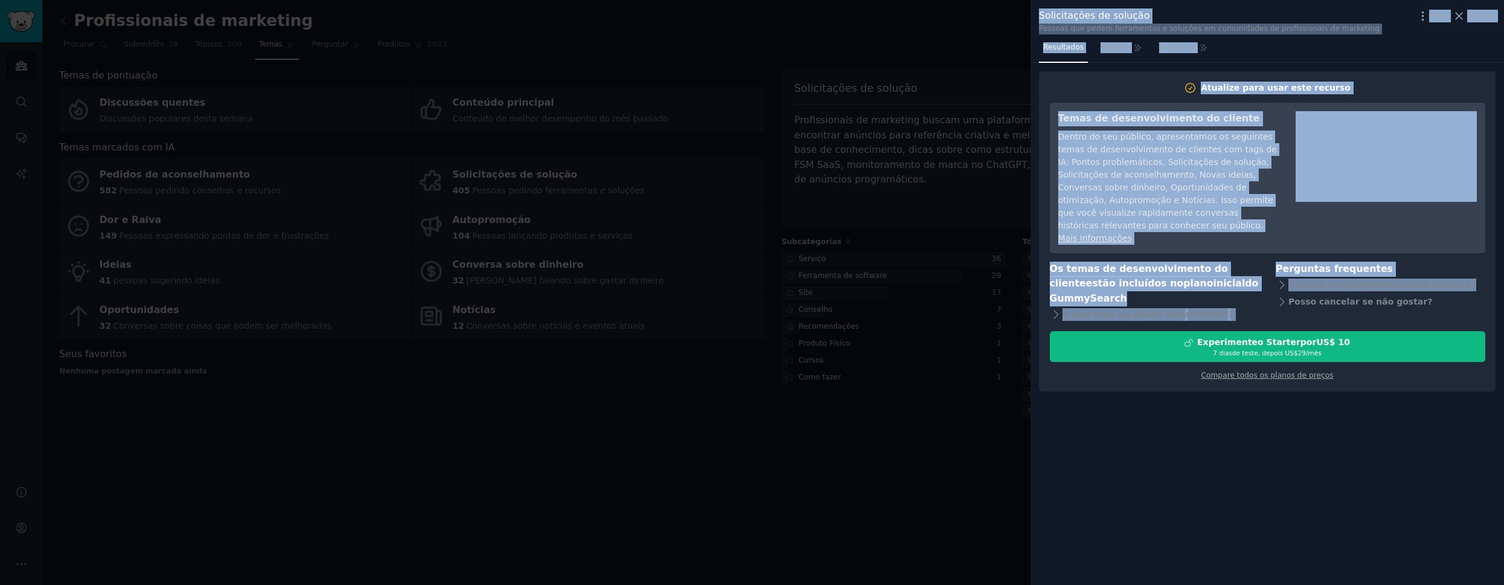
drag, startPoint x: 1287, startPoint y: 314, endPoint x: 1028, endPoint y: 11, distance: 399.3
click at [410, 11] on div "Solicitações de solução Pessoas que pedem ferramentas e soluções em comunidades…" at bounding box center [752, 292] width 1504 height 585
click at [410, 22] on div "Mais Fechar" at bounding box center [1456, 15] width 79 height 15
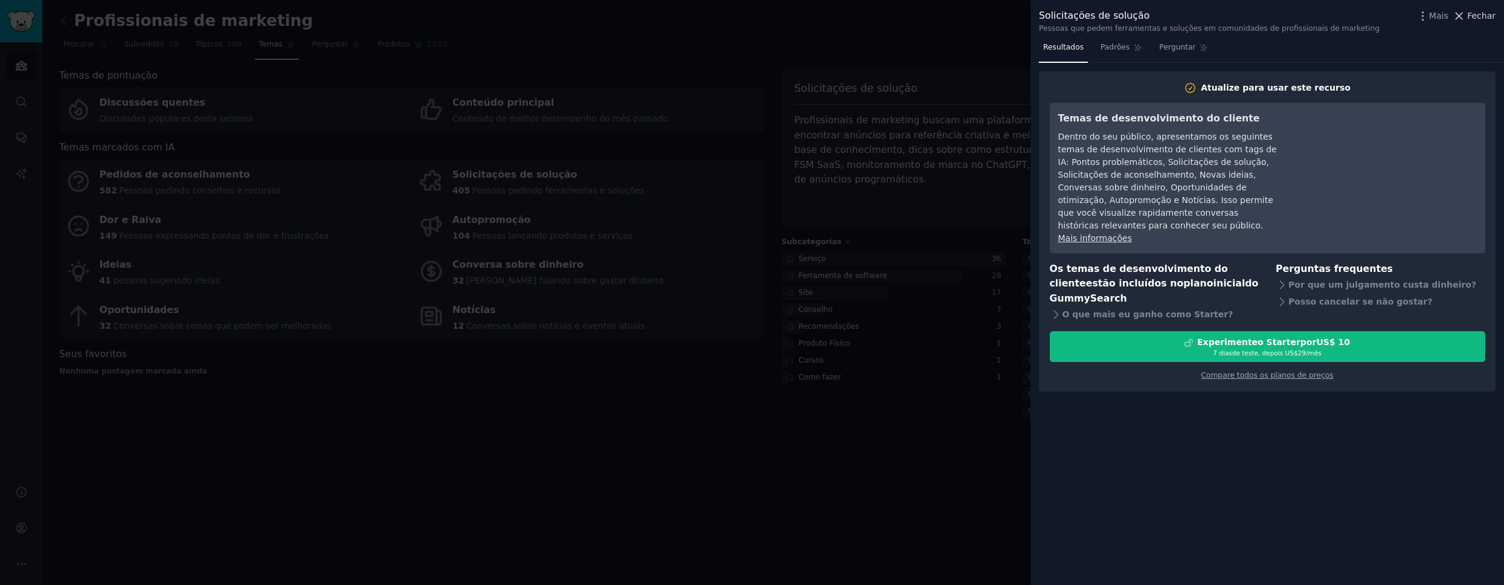
click at [410, 18] on font "Fechar" at bounding box center [1481, 16] width 28 height 10
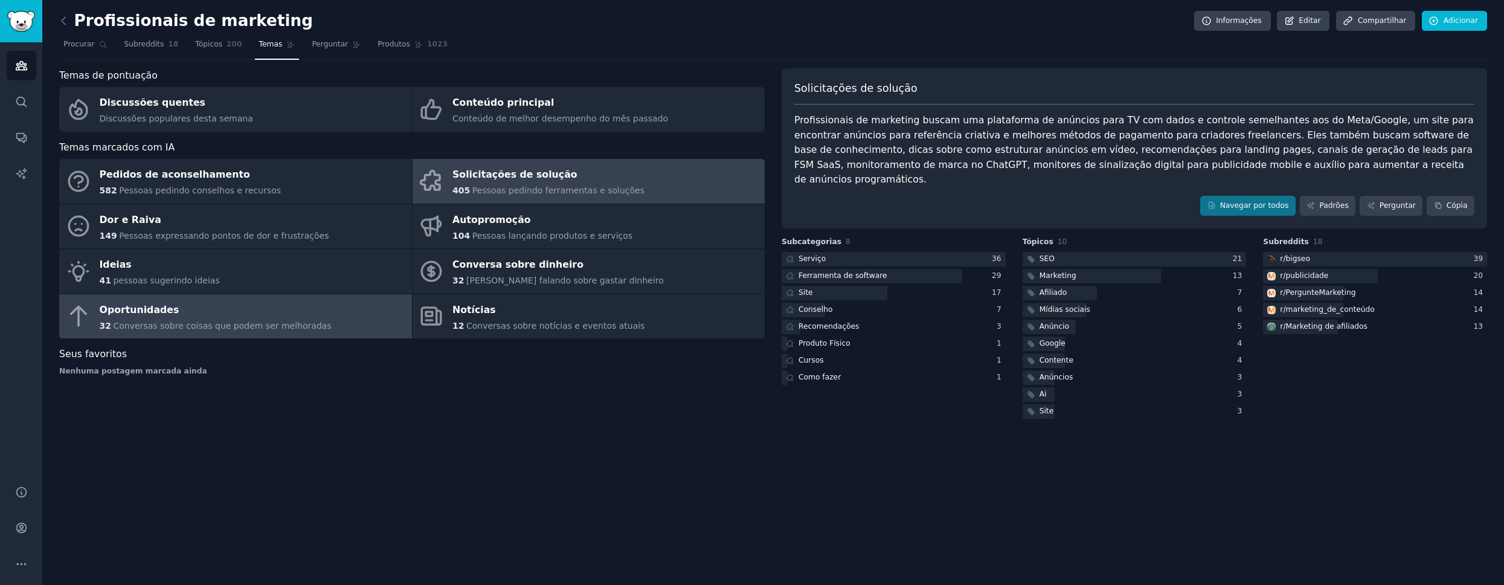
click at [312, 313] on div "Oportunidades" at bounding box center [216, 309] width 232 height 19
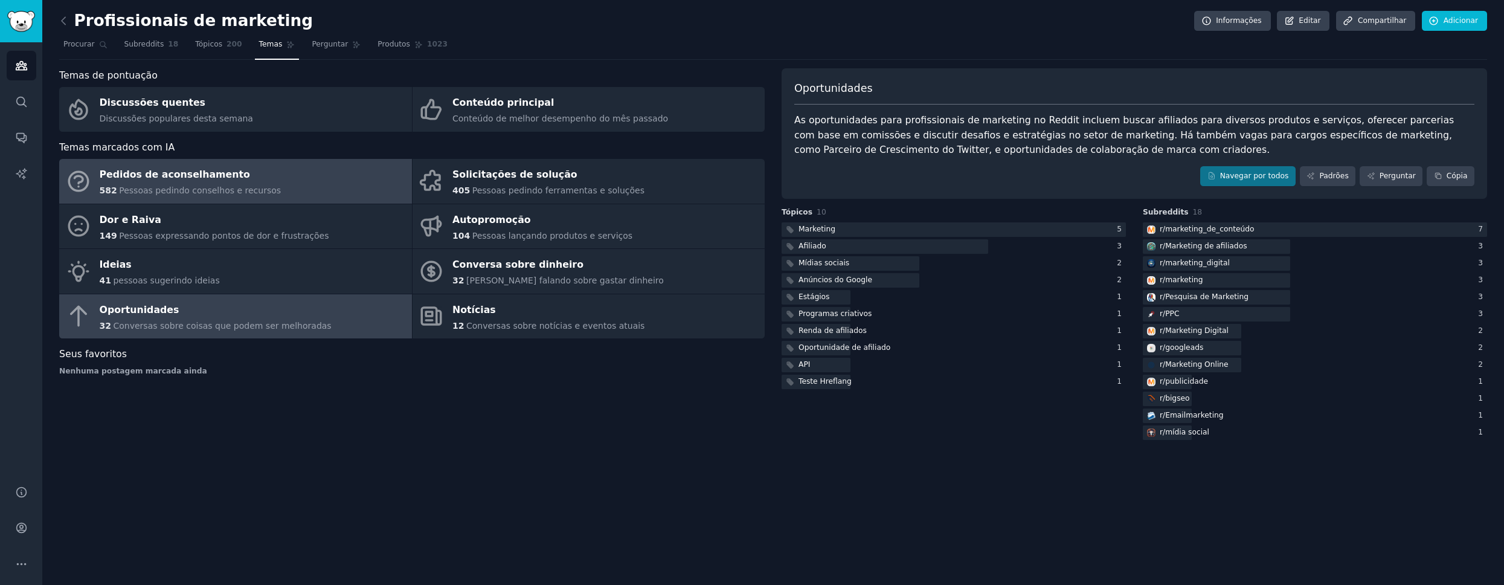
click at [273, 194] on link "Pedidos de aconselhamento 582 Pessoas pedindo conselhos e recursos" at bounding box center [235, 181] width 353 height 45
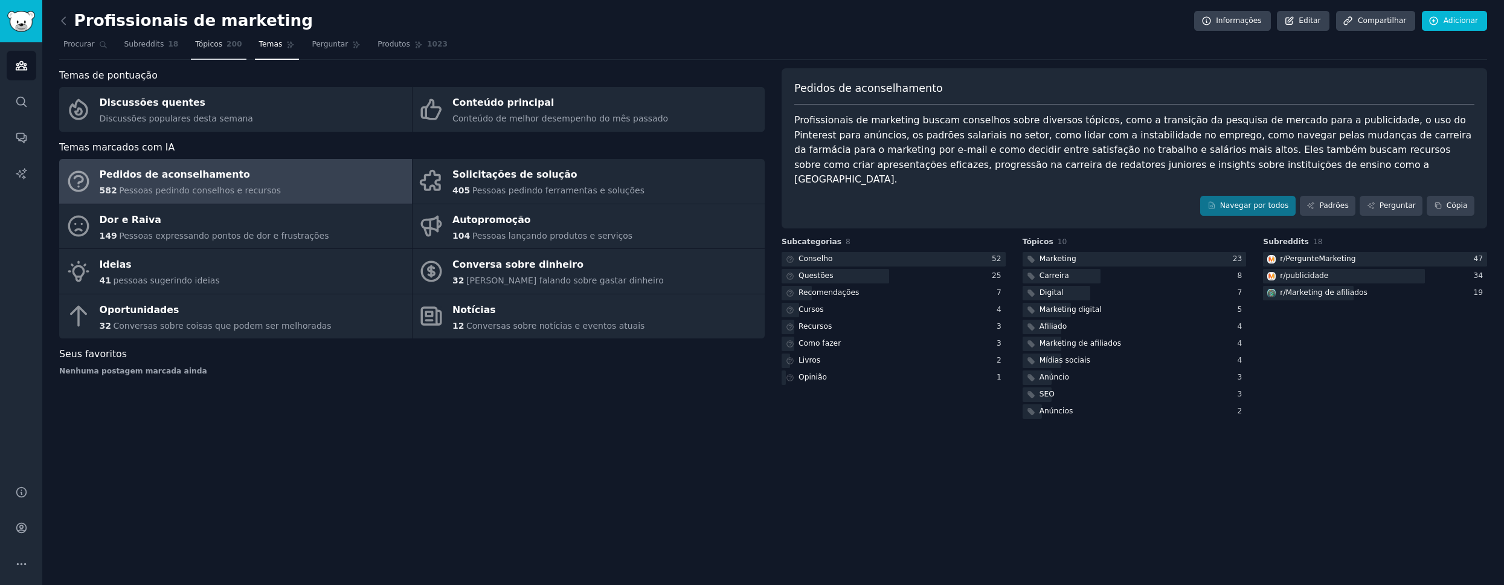
click at [232, 53] on link "Tópicos 200" at bounding box center [218, 47] width 55 height 25
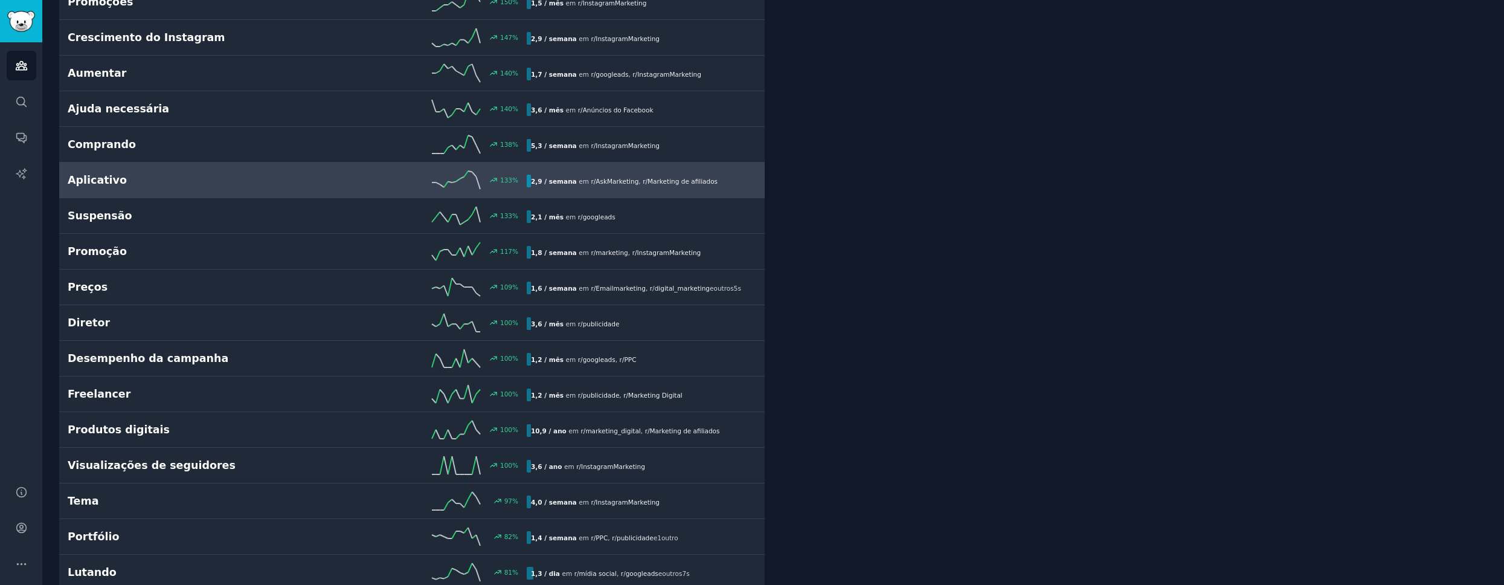
scroll to position [364, 0]
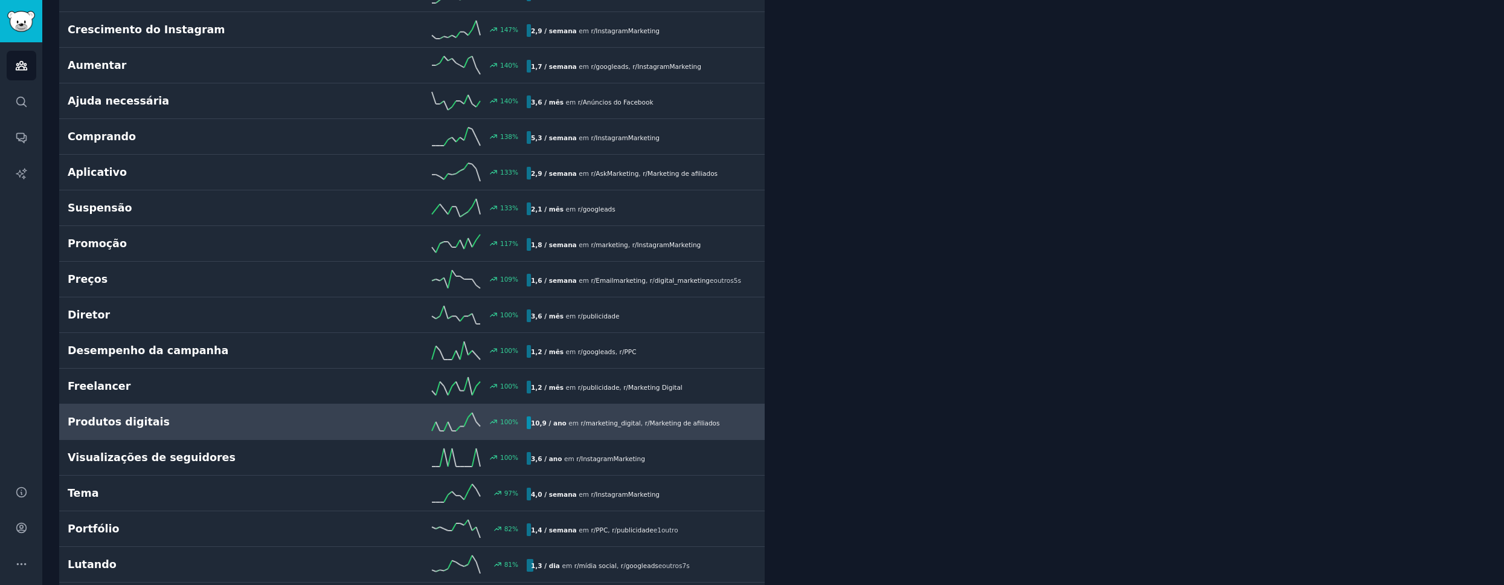
click at [297, 419] on div "100 %" at bounding box center [412, 422] width 230 height 18
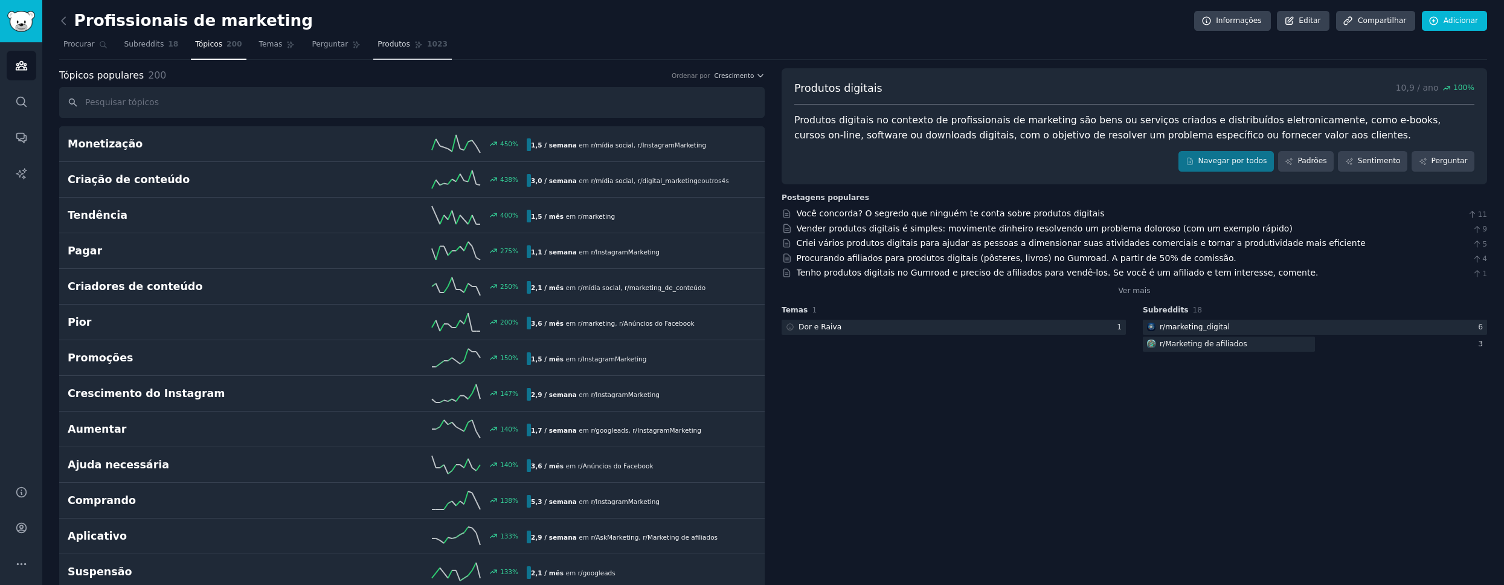
click at [386, 47] on font "Produtos" at bounding box center [394, 44] width 33 height 8
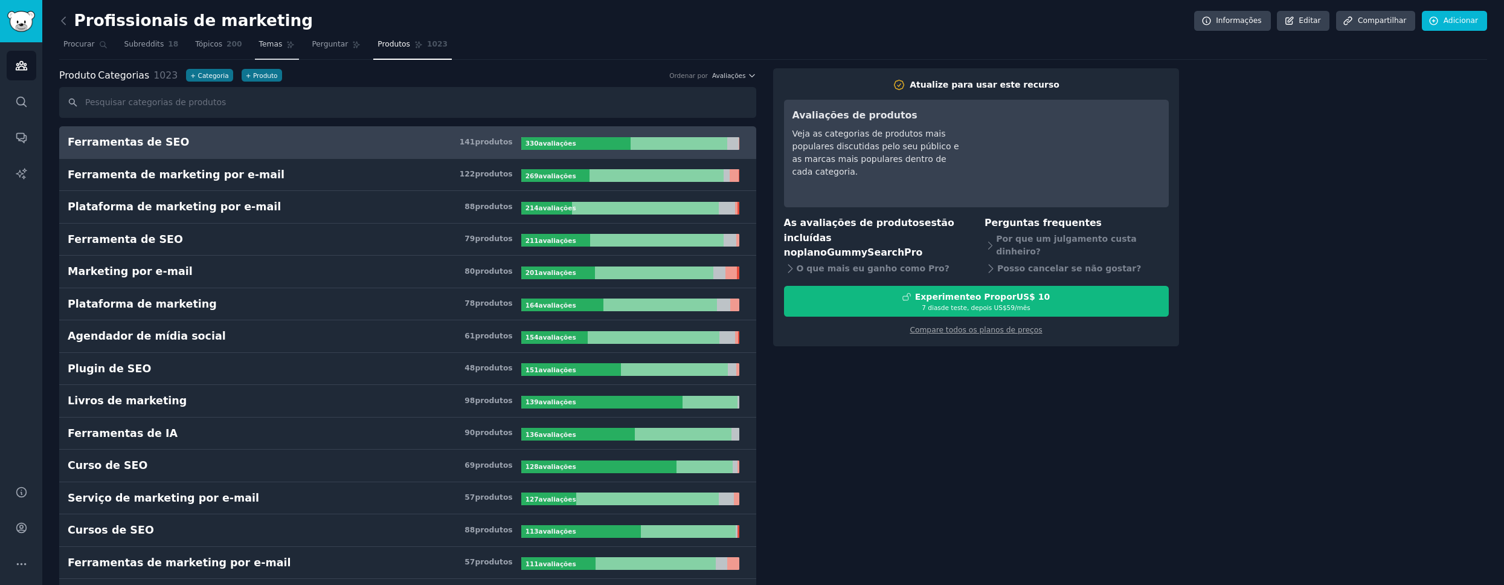
click at [263, 53] on link "Temas" at bounding box center [277, 47] width 45 height 25
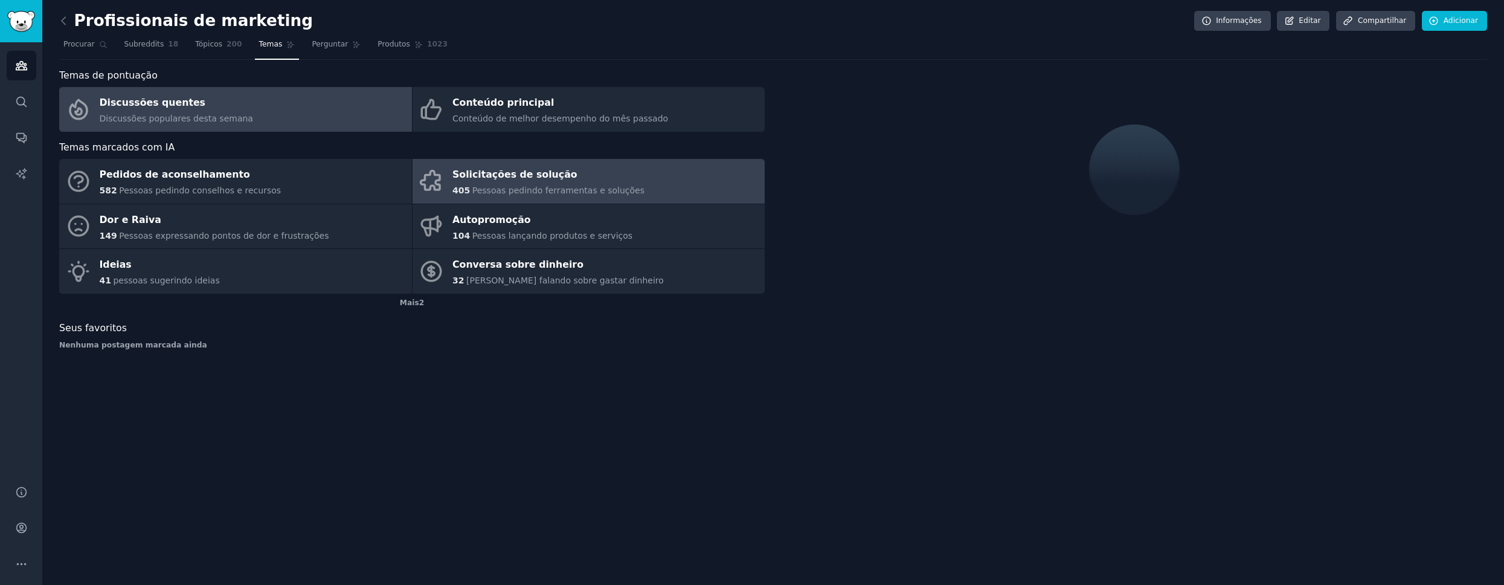
click at [410, 174] on font "Solicitações de solução" at bounding box center [514, 174] width 125 height 11
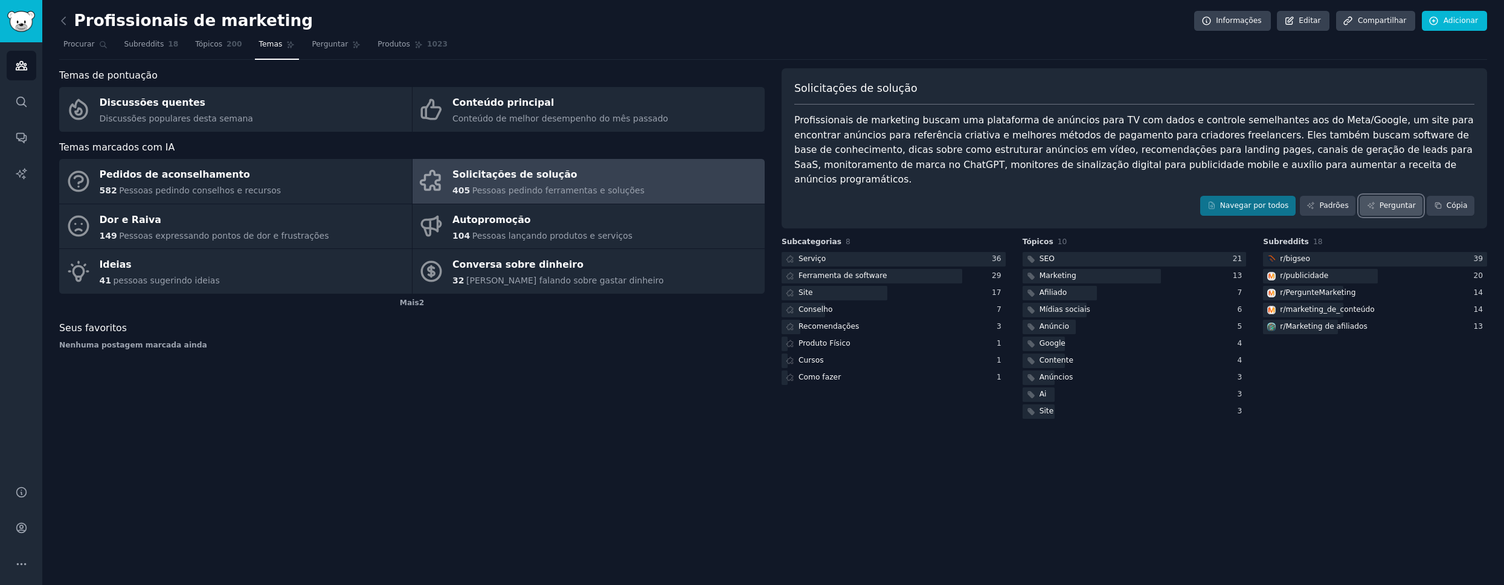
click at [410, 201] on font "Perguntar" at bounding box center [1398, 205] width 36 height 8
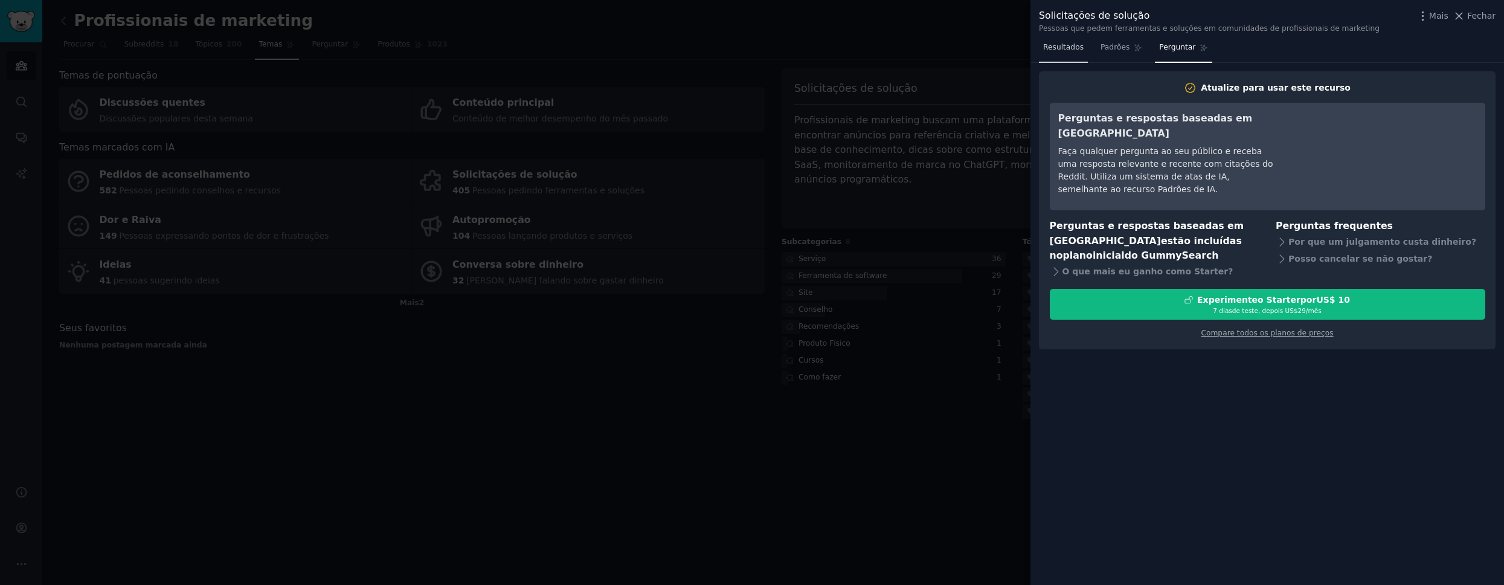
click at [410, 55] on link "Resultados" at bounding box center [1063, 50] width 49 height 25
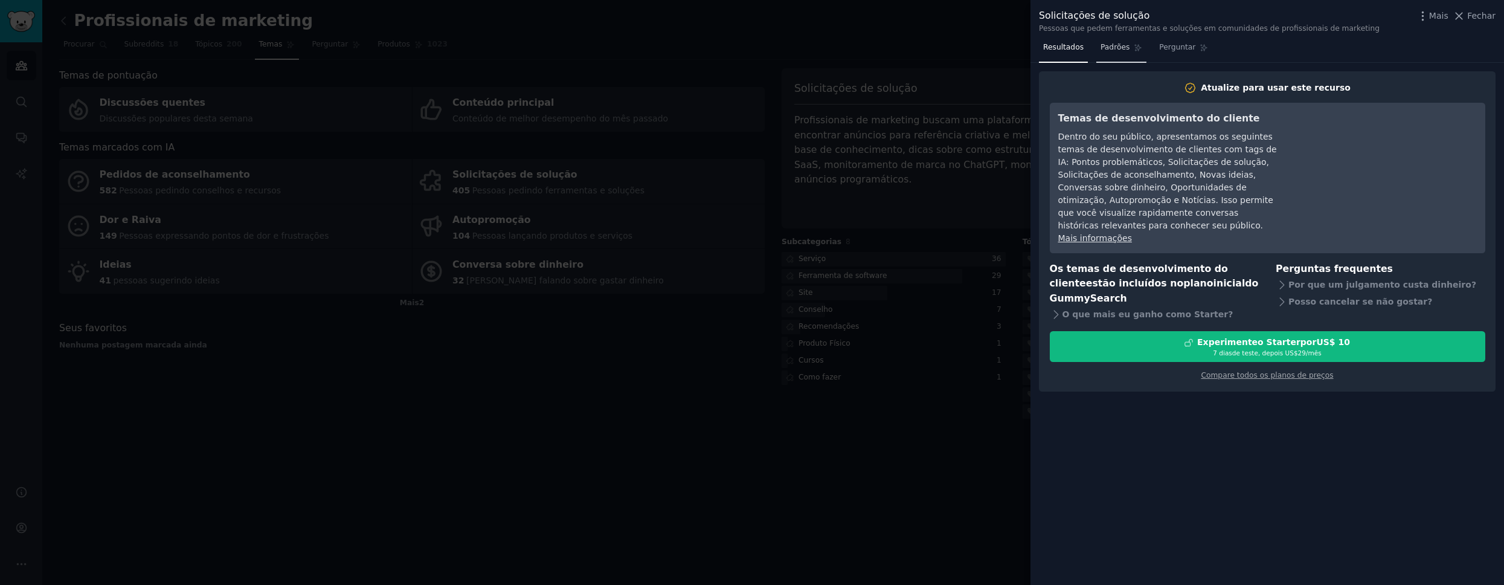
click at [410, 51] on font "Padrões" at bounding box center [1115, 47] width 29 height 8
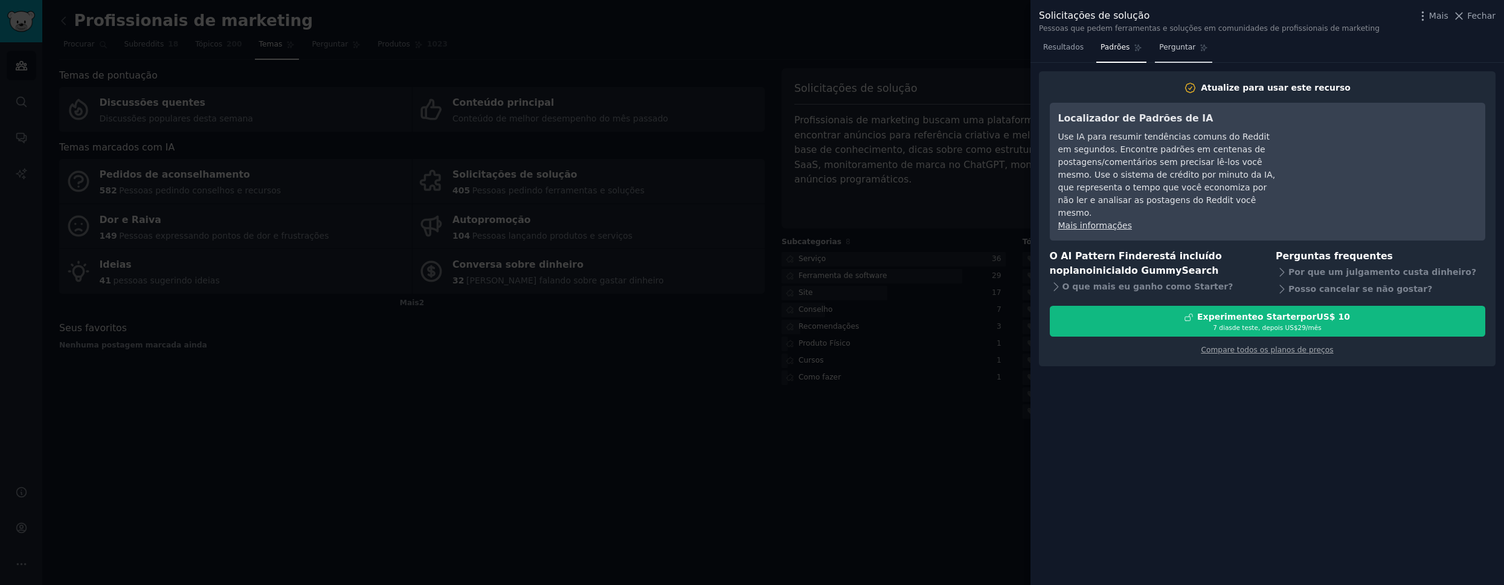
click at [410, 47] on font "Perguntar" at bounding box center [1177, 47] width 36 height 8
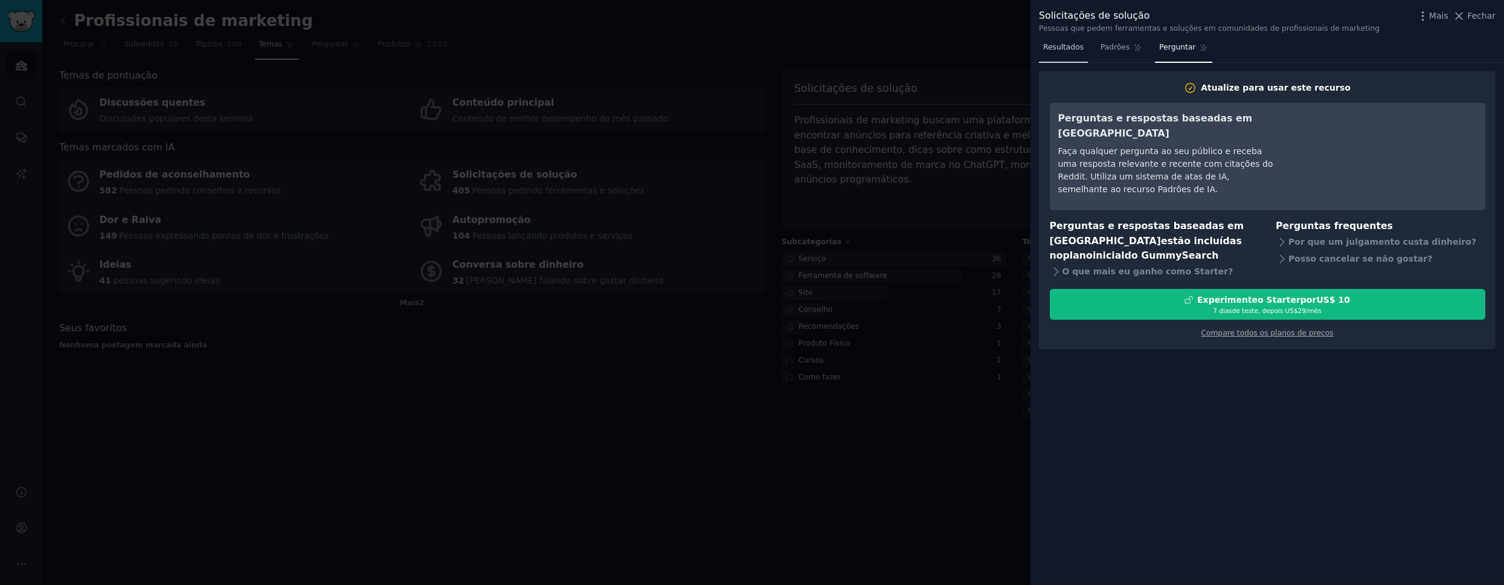
click at [410, 50] on font "Resultados" at bounding box center [1063, 47] width 40 height 8
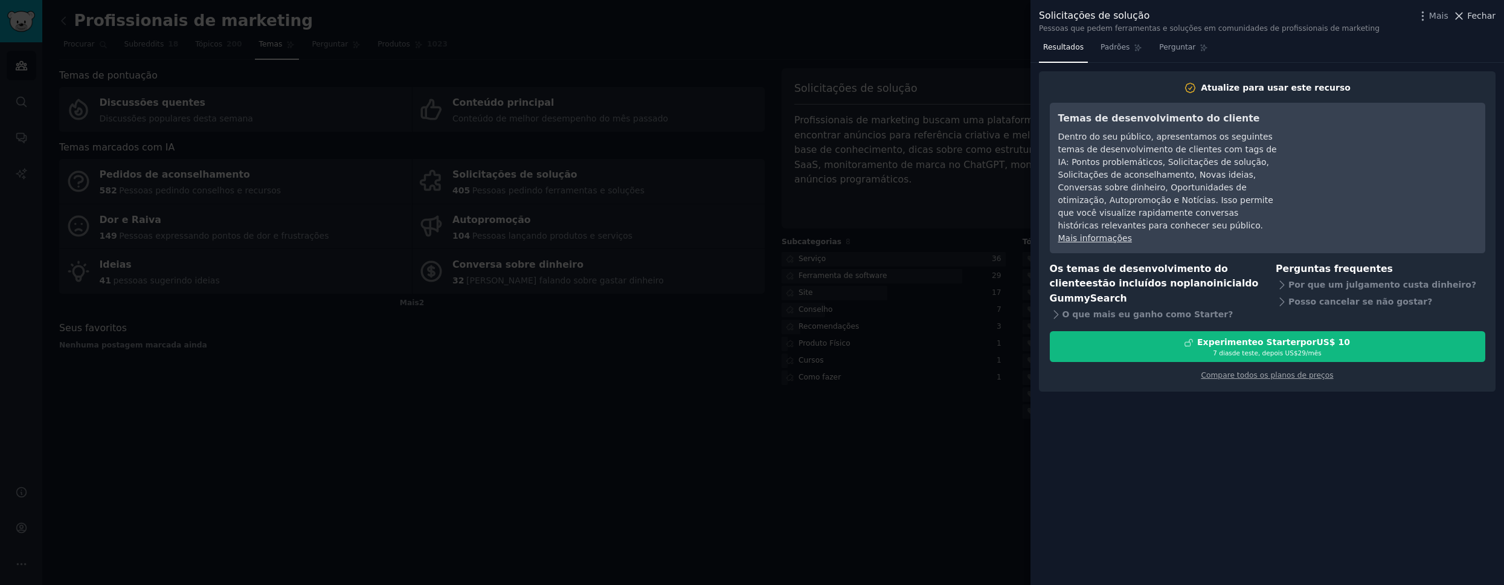
click at [410, 22] on span "Fechar" at bounding box center [1481, 16] width 28 height 13
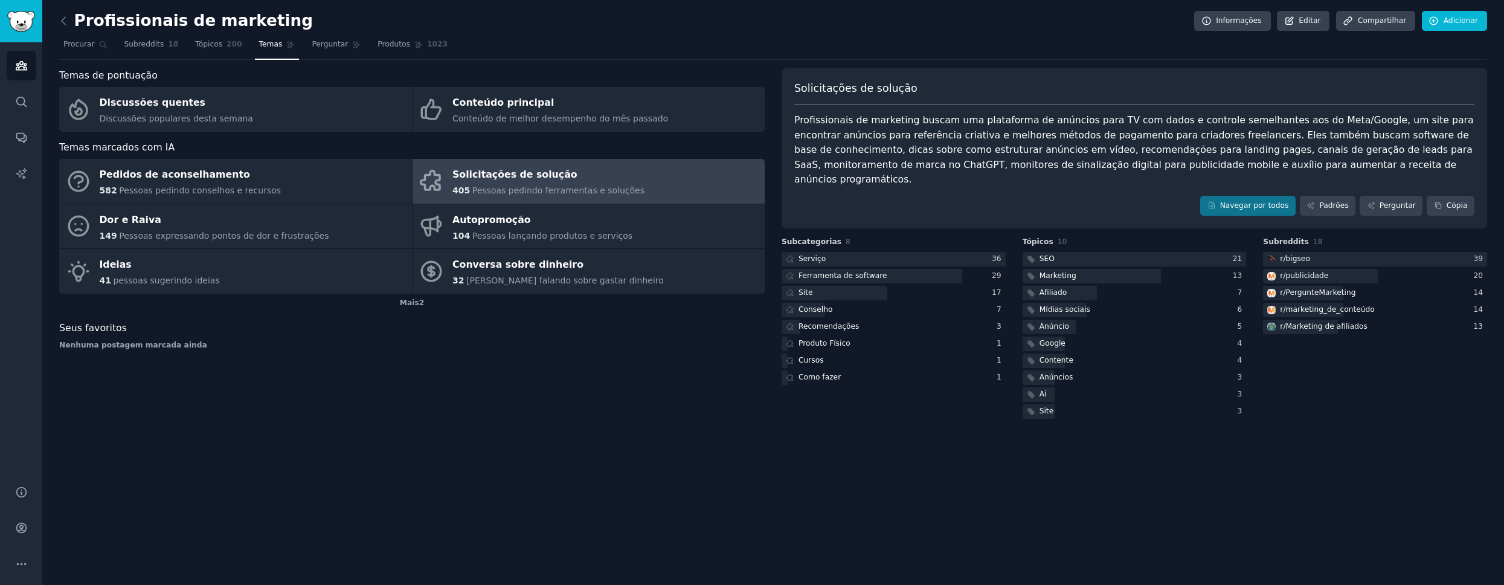
click at [410, 201] on div "Solicitações de solução Profissionais de marketing buscam uma plataforma de anú…" at bounding box center [1135, 148] width 706 height 161
click at [410, 201] on font "Navegar por todos" at bounding box center [1254, 206] width 69 height 11
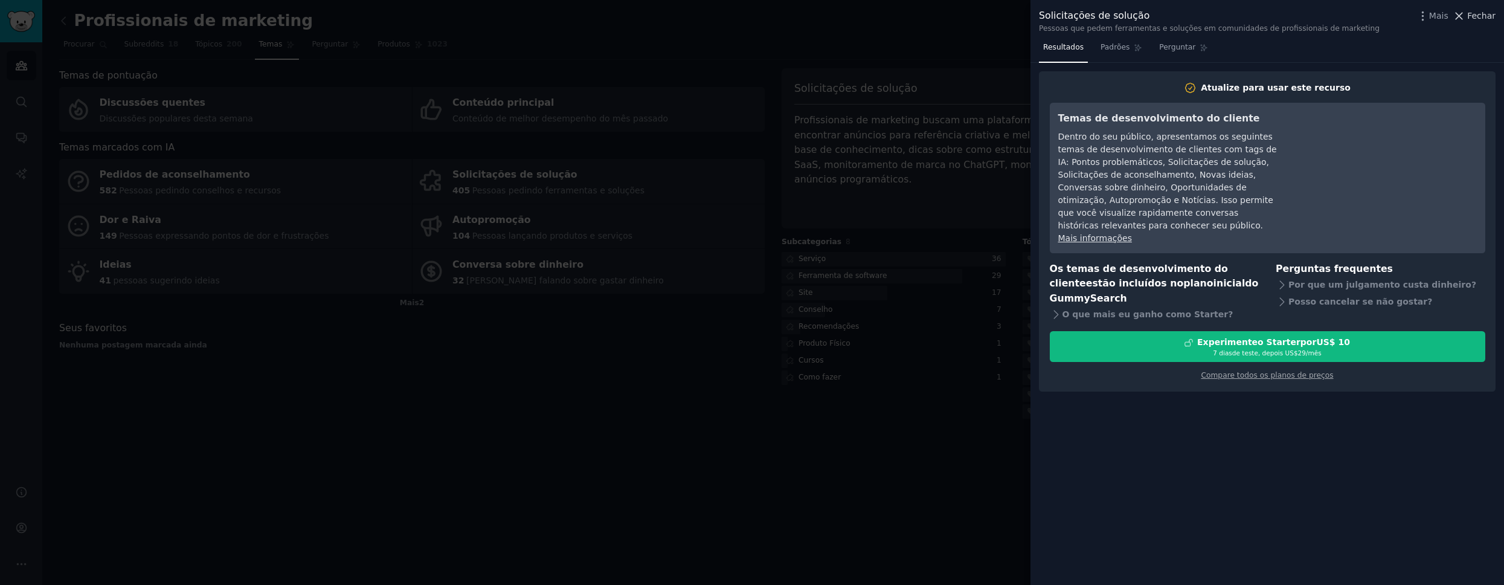
click at [410, 20] on icon at bounding box center [1459, 16] width 13 height 13
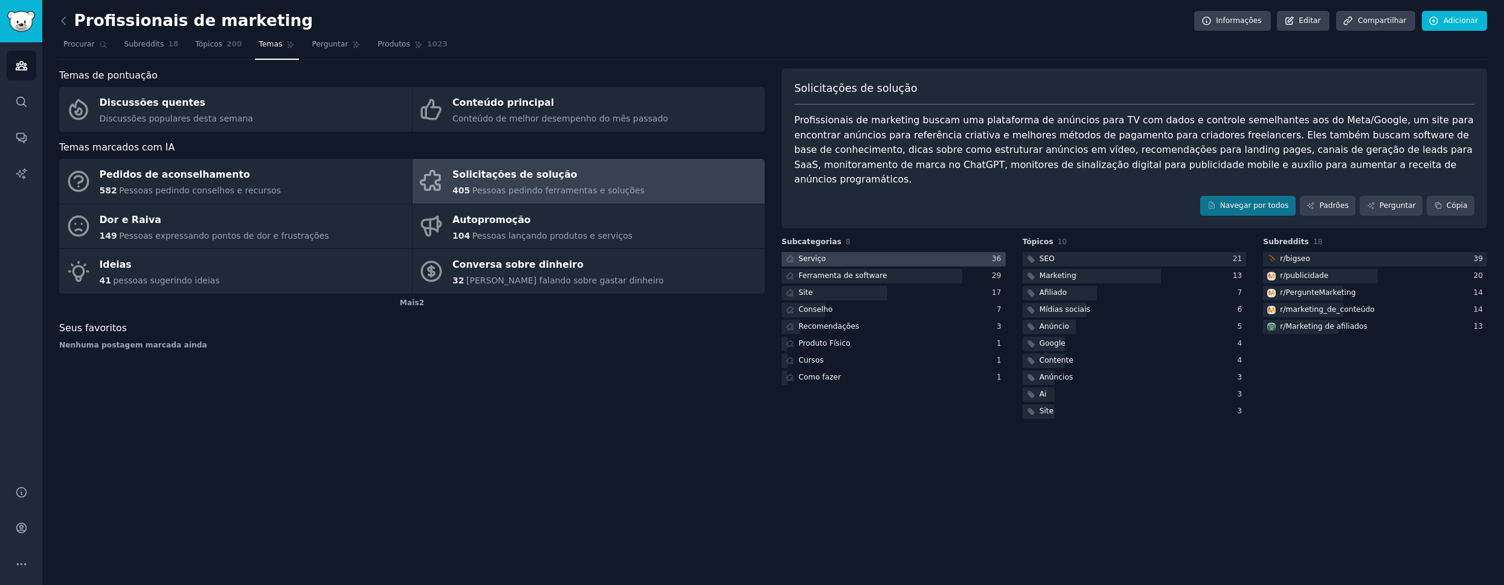
click at [410, 252] on div at bounding box center [894, 259] width 224 height 15
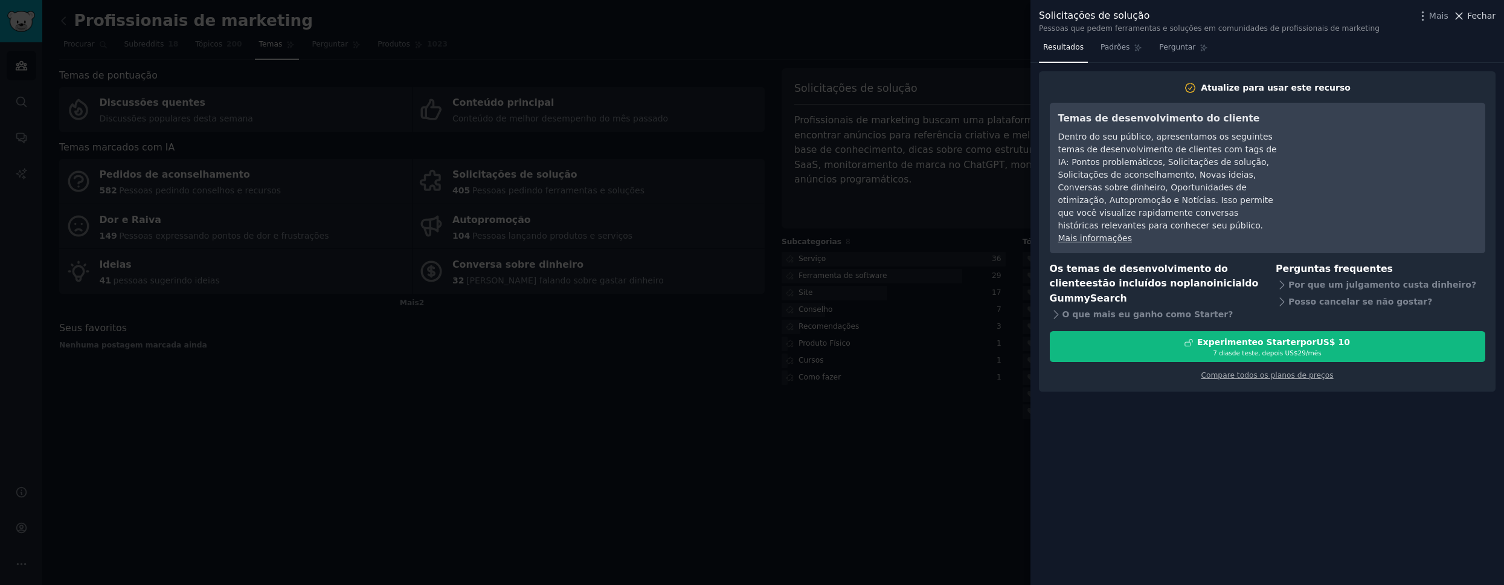
click at [410, 21] on font "Fechar" at bounding box center [1481, 16] width 28 height 10
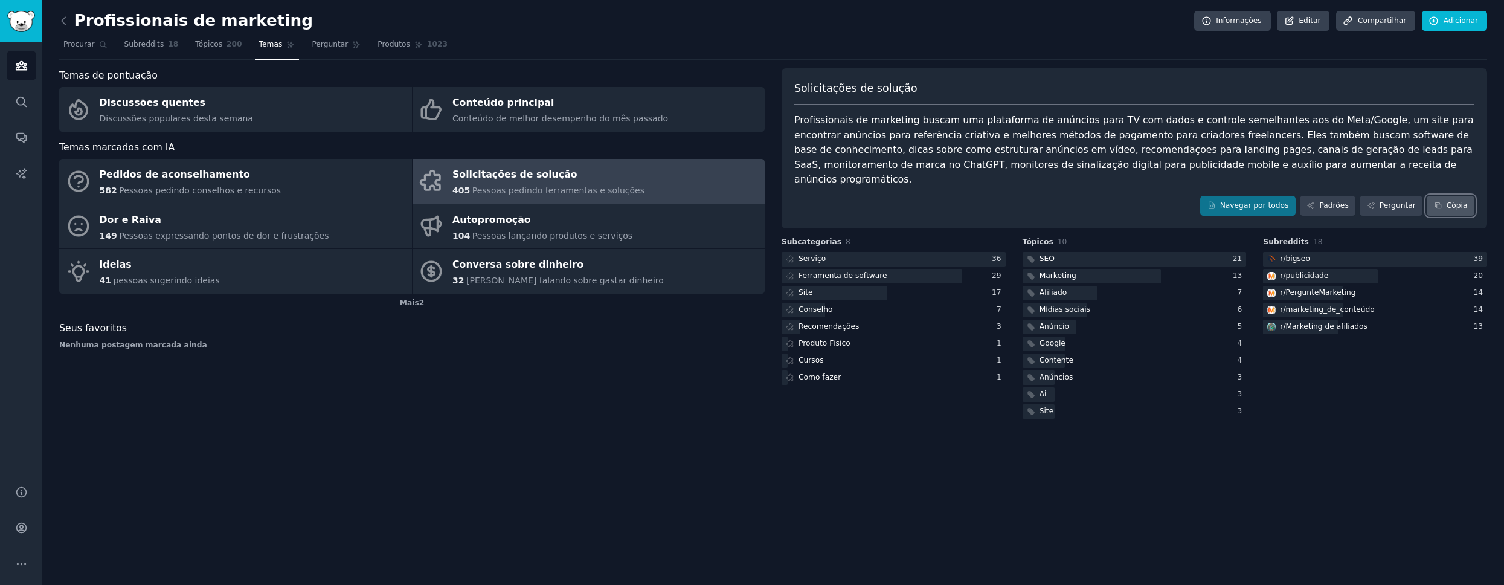
click at [410, 201] on icon at bounding box center [1438, 205] width 8 height 8
click at [339, 14] on div "Profissionais de marketing Informações Editar Compartilhar Adicionar" at bounding box center [773, 23] width 1428 height 25
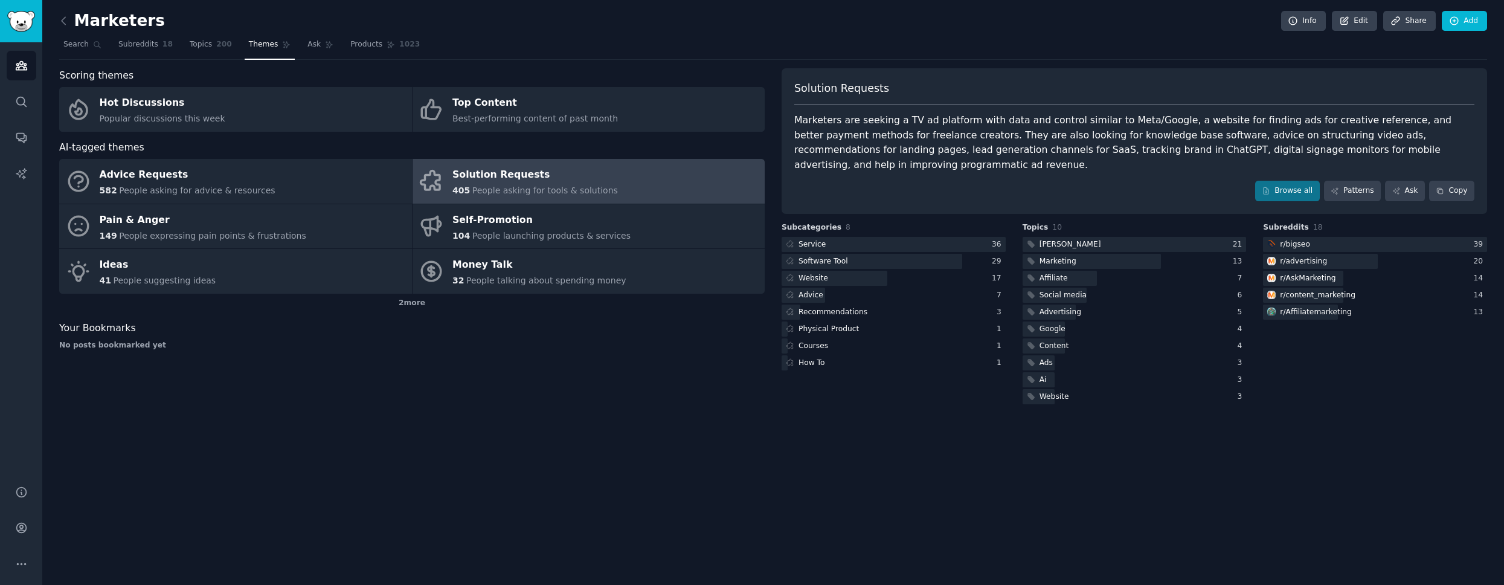
click at [126, 21] on h2 "Marketers" at bounding box center [112, 20] width 106 height 19
copy h2 "Marketers"
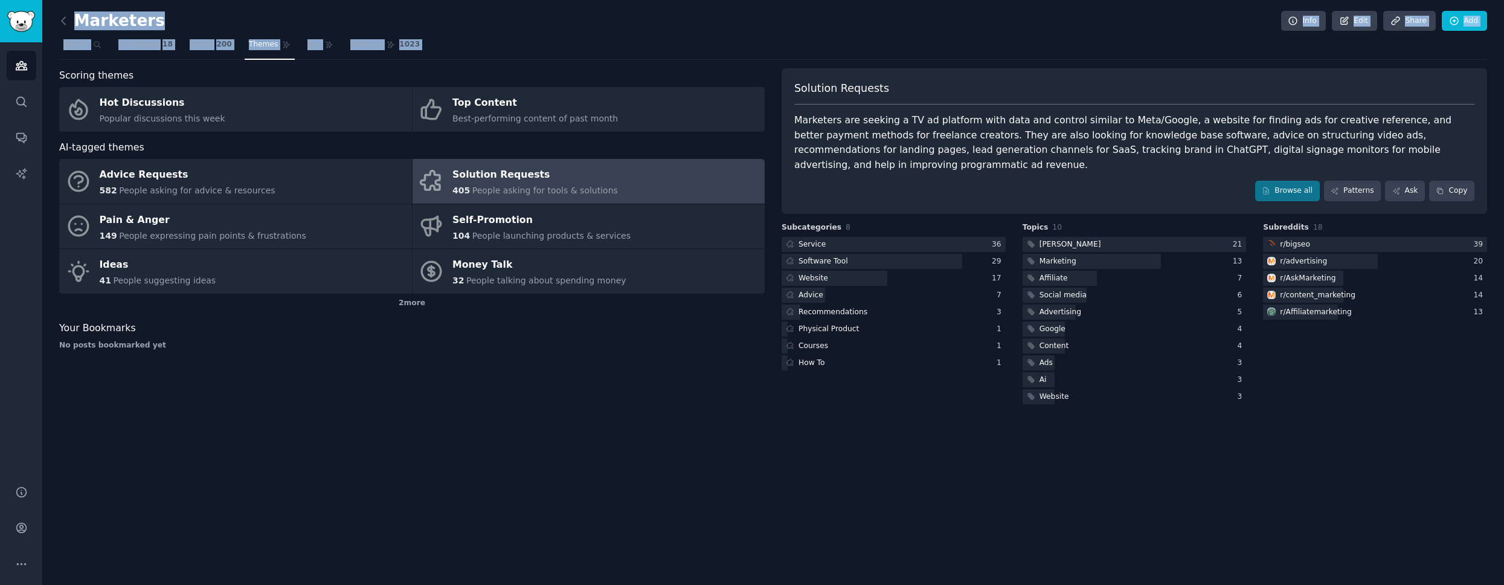
drag, startPoint x: 240, startPoint y: 25, endPoint x: 268, endPoint y: 51, distance: 38.5
click at [271, 60] on div "Marketers Info Edit Share Add Search Subreddits 18 Topics 200 Themes Ask Produc…" at bounding box center [773, 211] width 1428 height 389
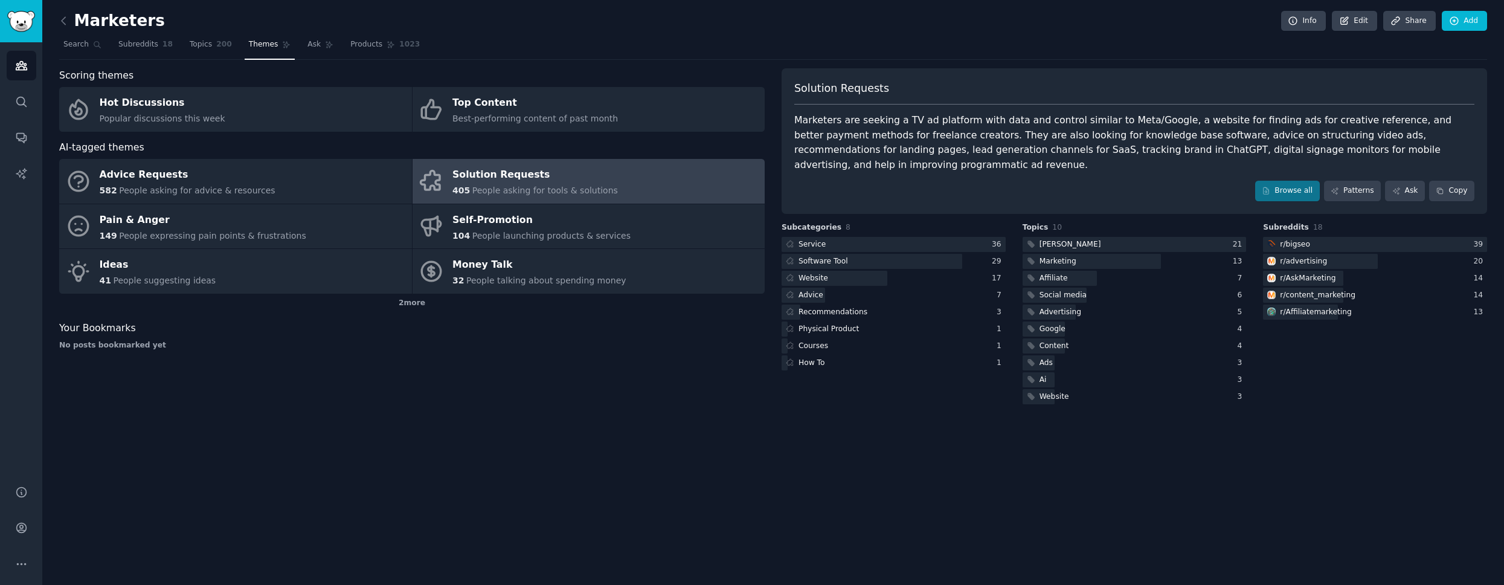
click at [260, 24] on div "Marketers Info Edit Share Add" at bounding box center [773, 23] width 1428 height 25
click at [251, 39] on div "Marketers Info Edit Share Add Search Subreddits 18 Topics 200 Themes Ask Produc…" at bounding box center [773, 211] width 1428 height 389
click at [272, 30] on div "Marketers Info Edit Share Add" at bounding box center [773, 23] width 1428 height 25
drag, startPoint x: 240, startPoint y: 40, endPoint x: 274, endPoint y: 47, distance: 33.8
click at [274, 47] on nav "Search Subreddits 18 Topics 200 Themes Ask Products 1023" at bounding box center [773, 47] width 1428 height 25
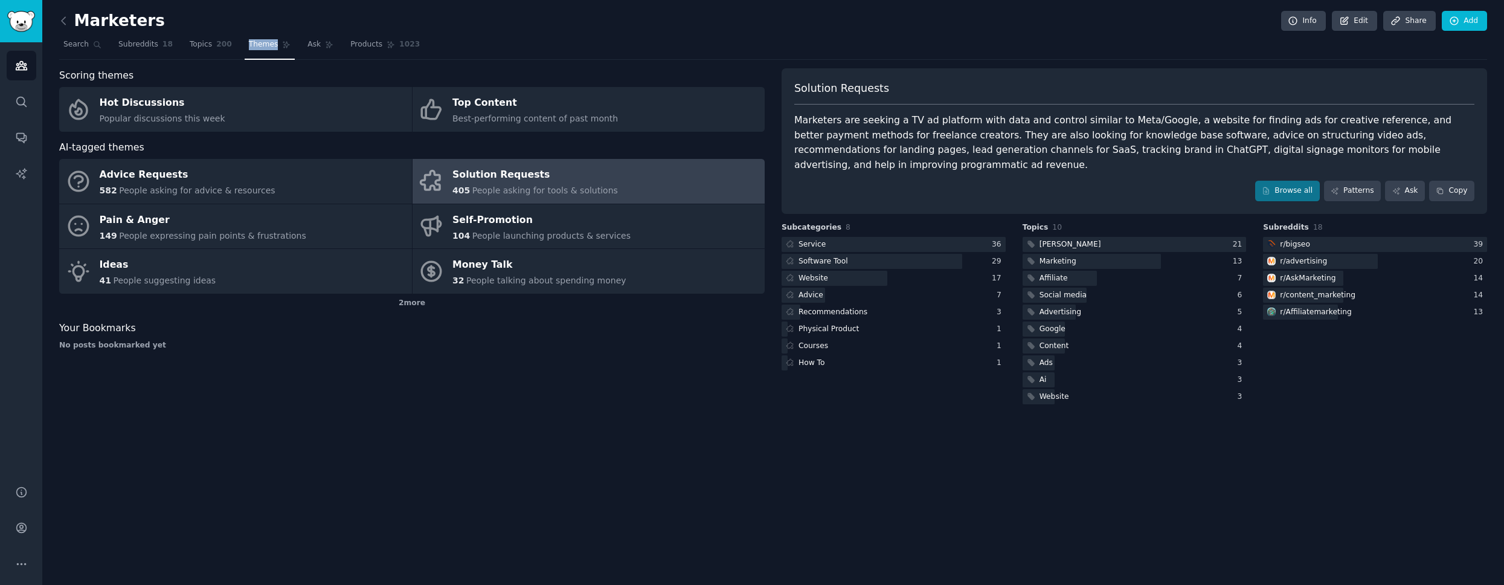
copy span "Themes"
click at [410, 196] on button "Copy" at bounding box center [1451, 191] width 45 height 21
